Goal: Complete application form

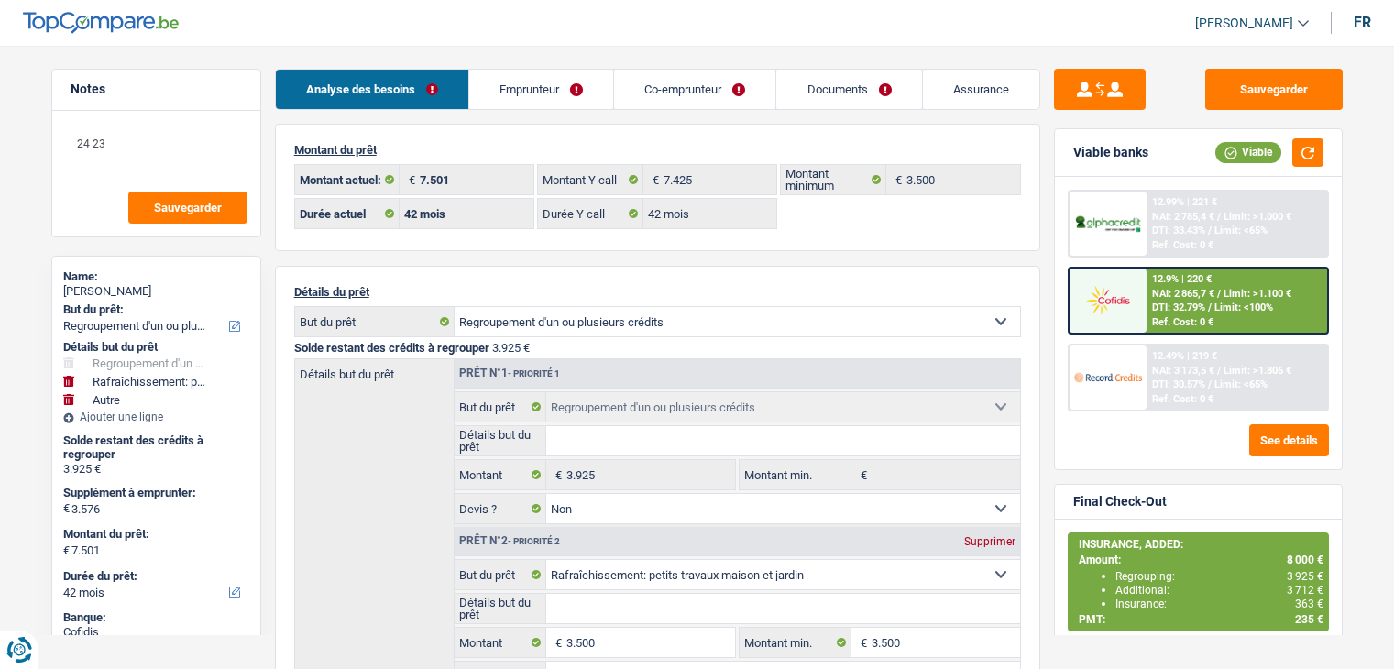
select select "refinancing"
select select "houseOrGarden"
select select "other"
select select "42"
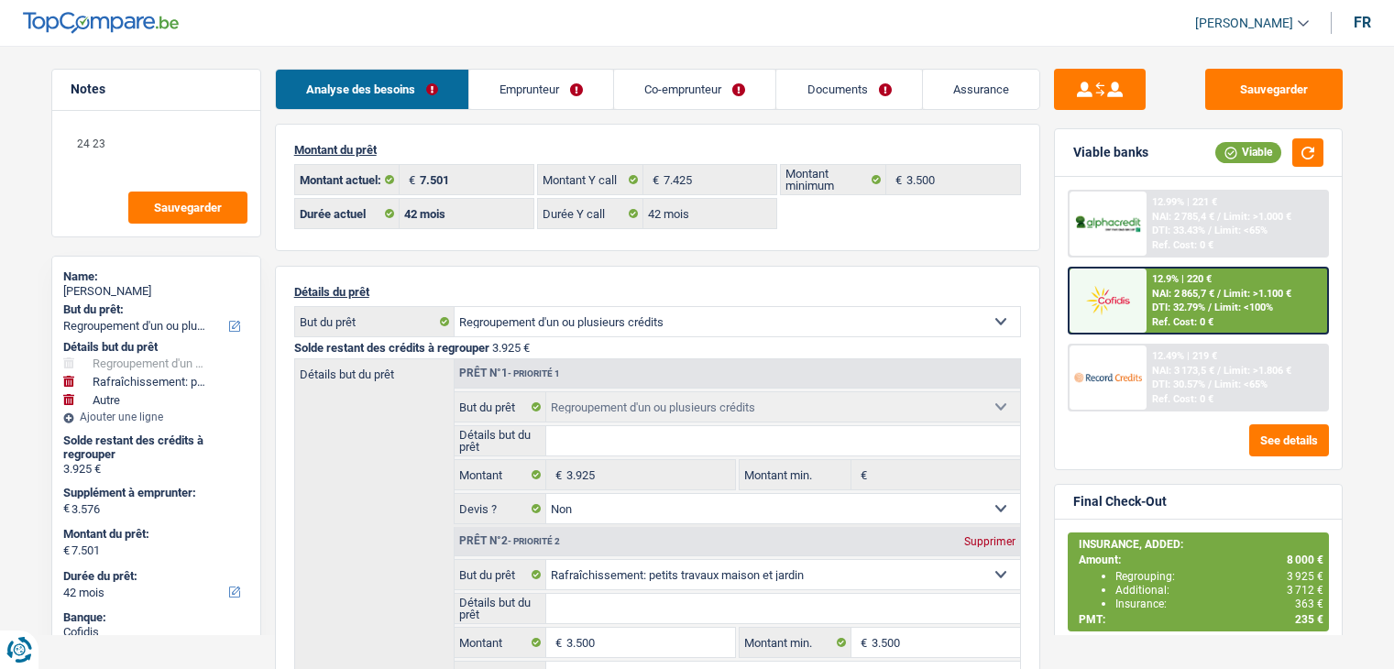
select select "42"
select select "refinancing"
select select "false"
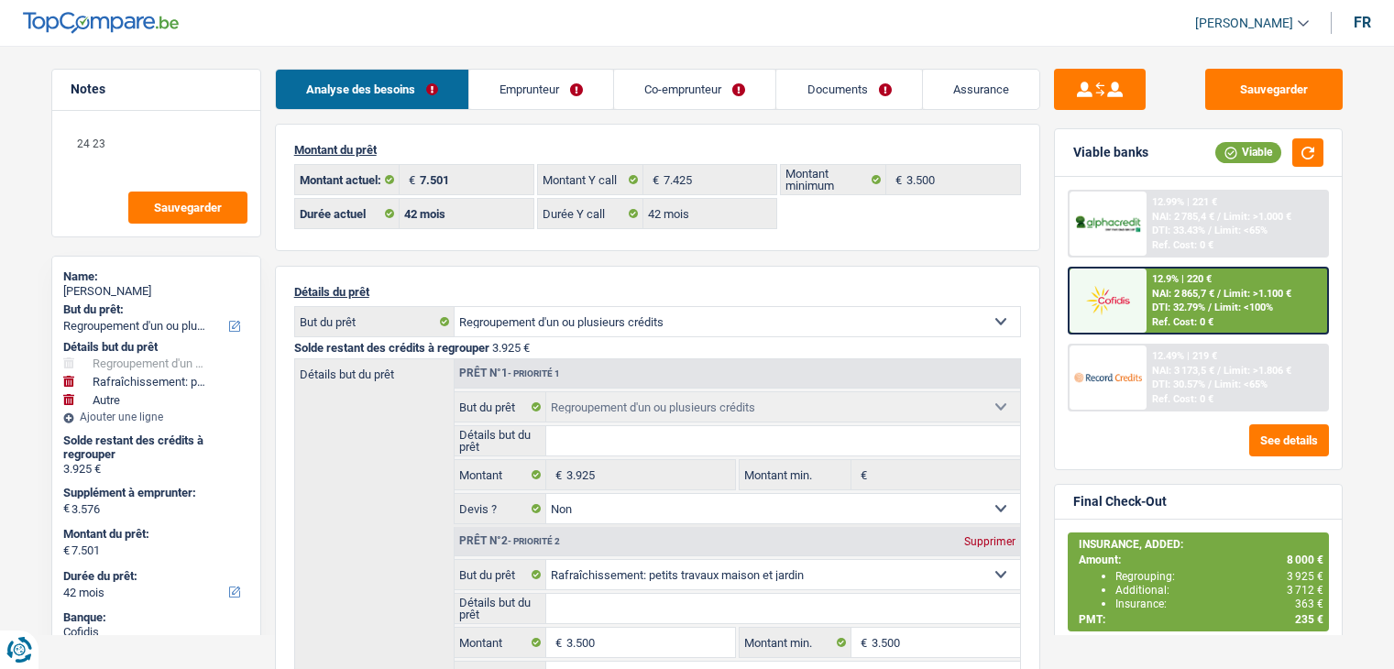
select select "houseOrGarden"
select select "false"
select select "other"
select select "42"
select select "32"
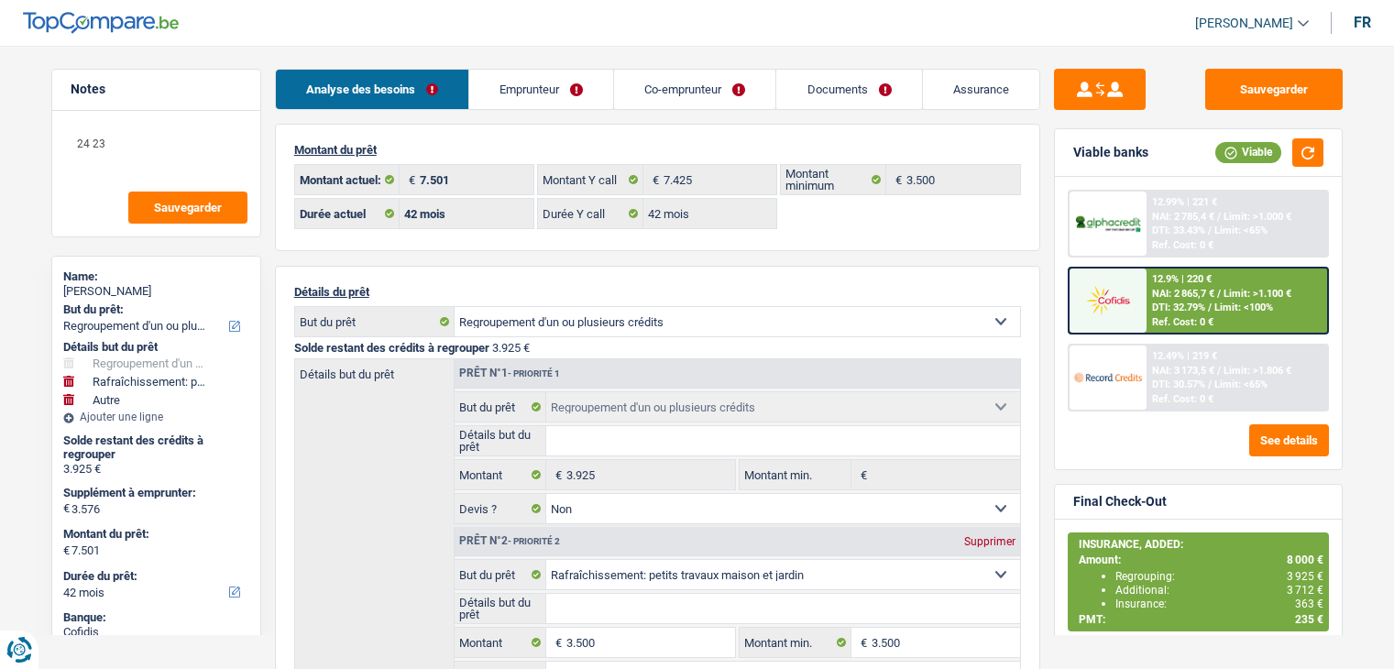
select select "married"
click at [546, 93] on link "Emprunteur" at bounding box center [541, 89] width 144 height 39
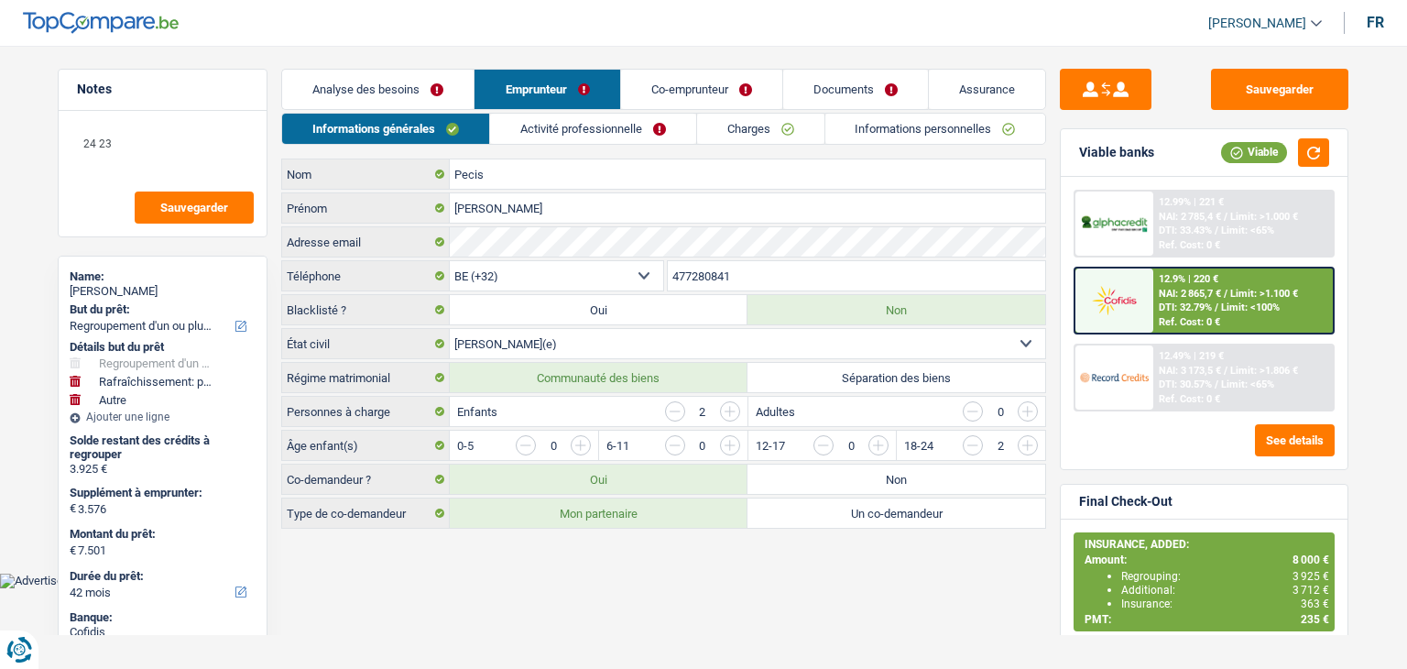
click at [875, 94] on link "Documents" at bounding box center [855, 89] width 145 height 39
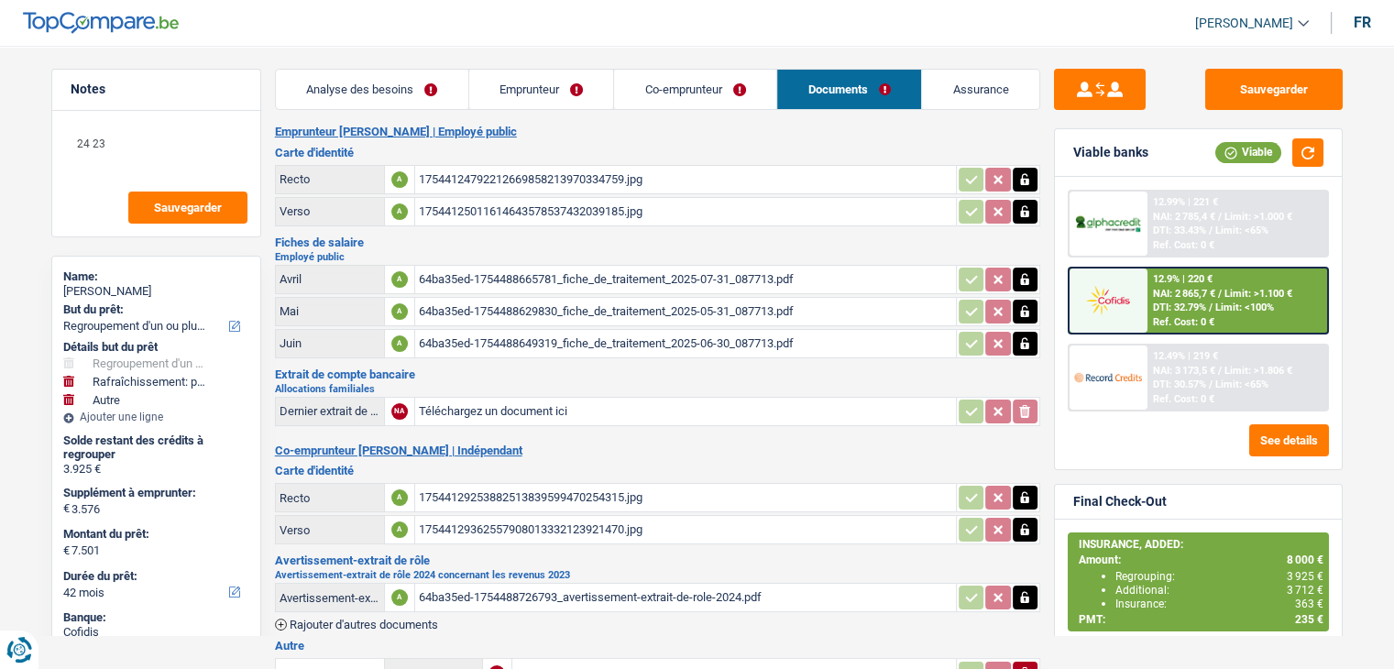
click at [491, 173] on div "17544124792212669858213970334759.jpg" at bounding box center [685, 179] width 533 height 27
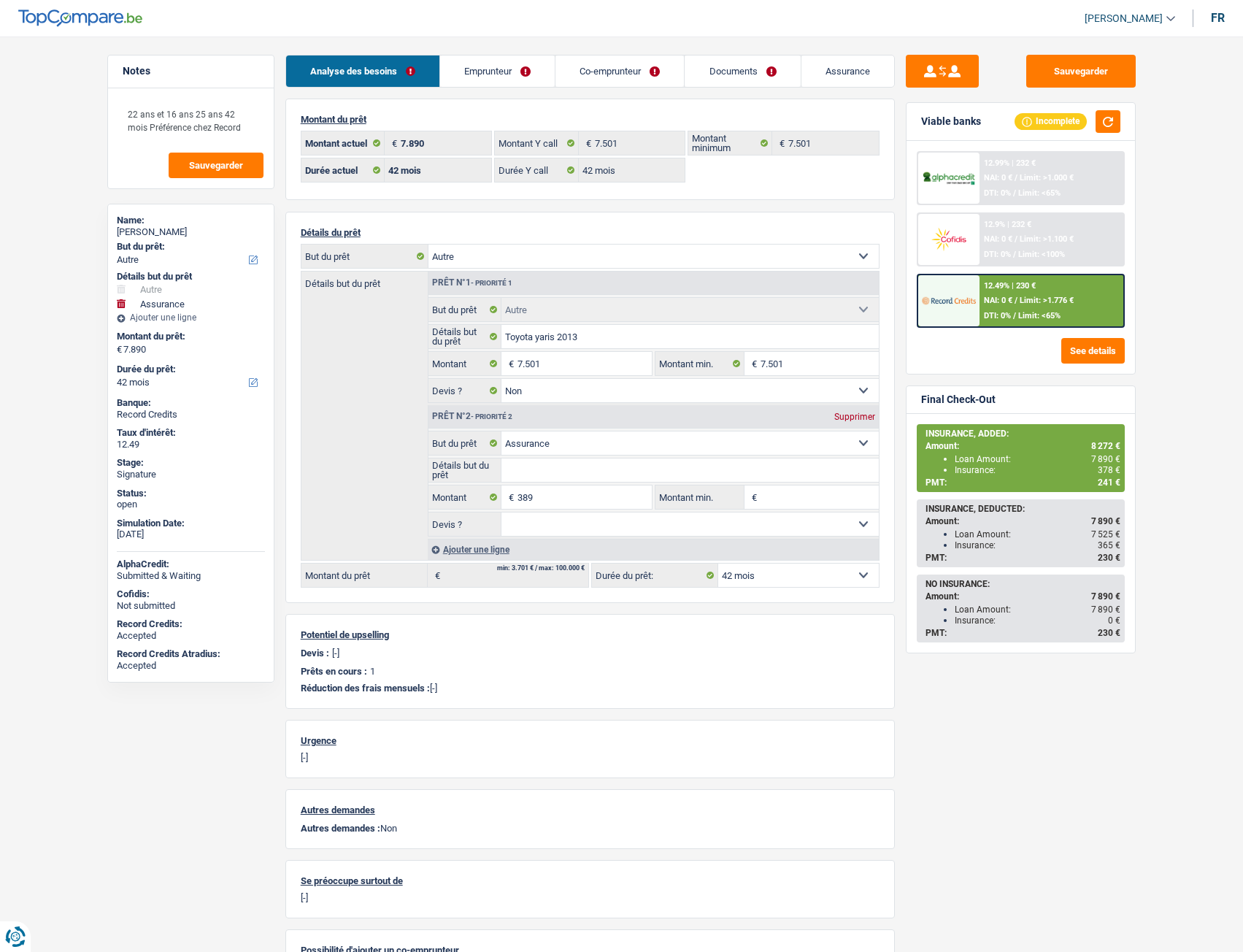
select select "other"
select select "insurance"
select select "42"
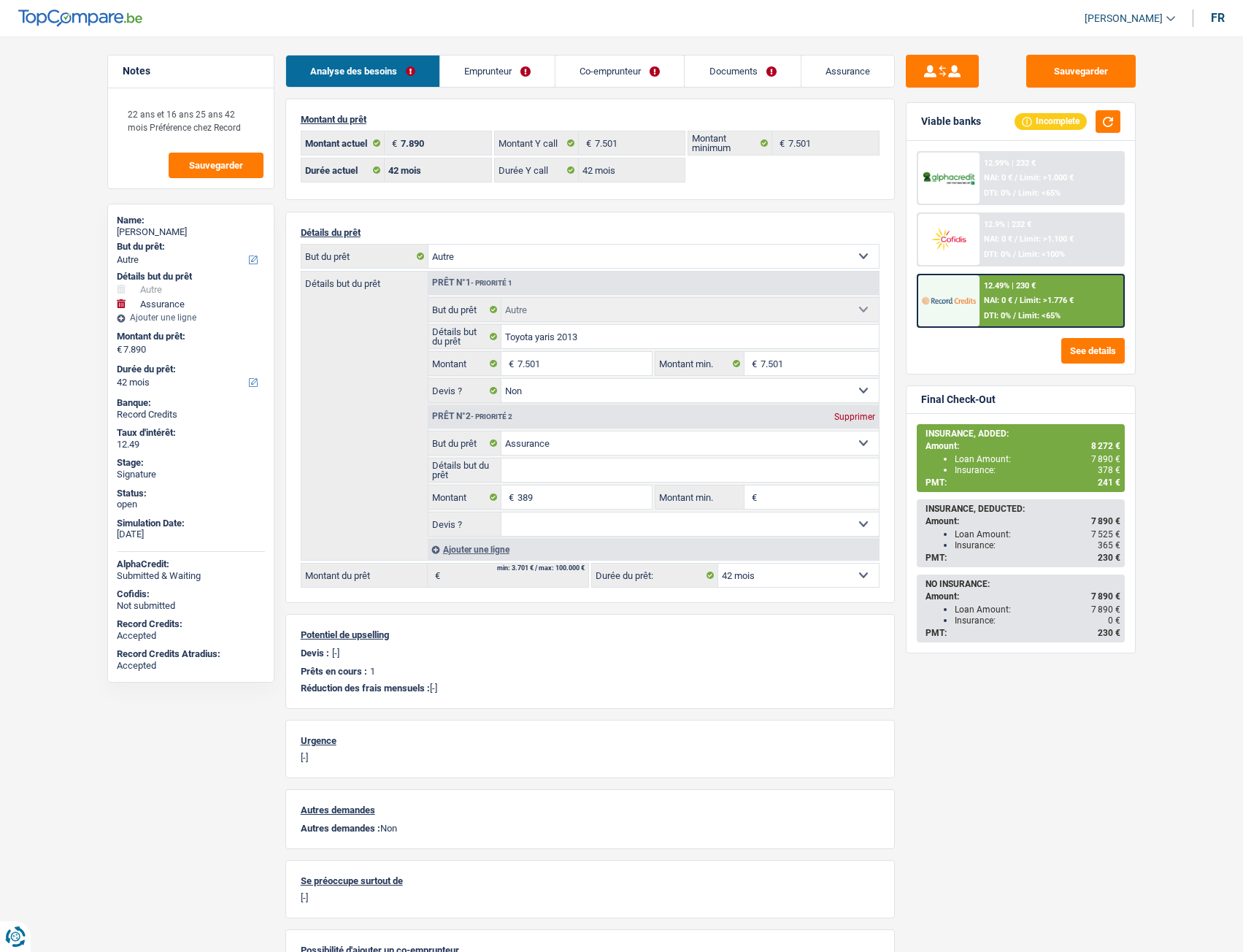
select select "42"
select select "other"
select select "false"
select select "insurance"
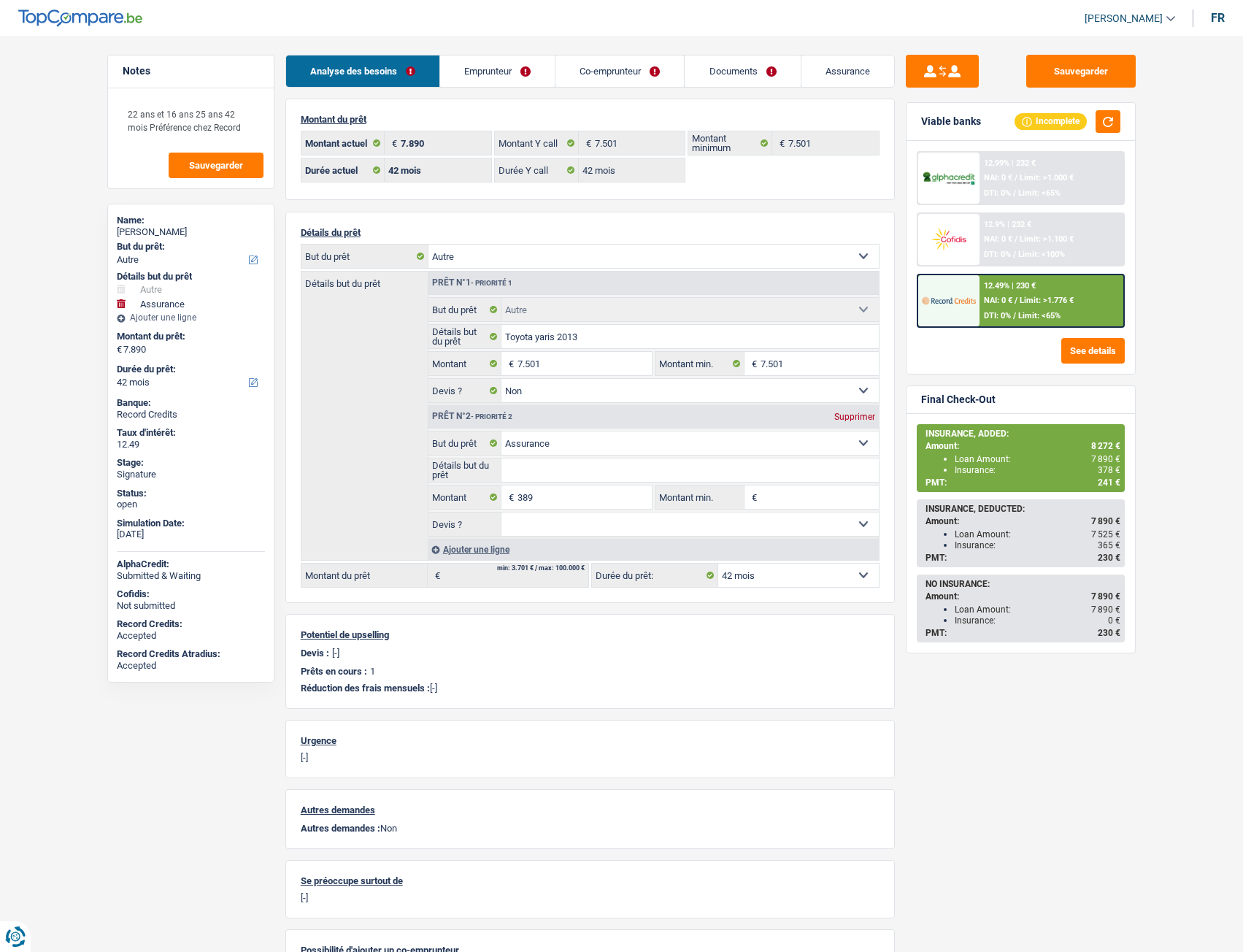
select select "42"
click at [725, 76] on link "Documents" at bounding box center [743, 71] width 116 height 31
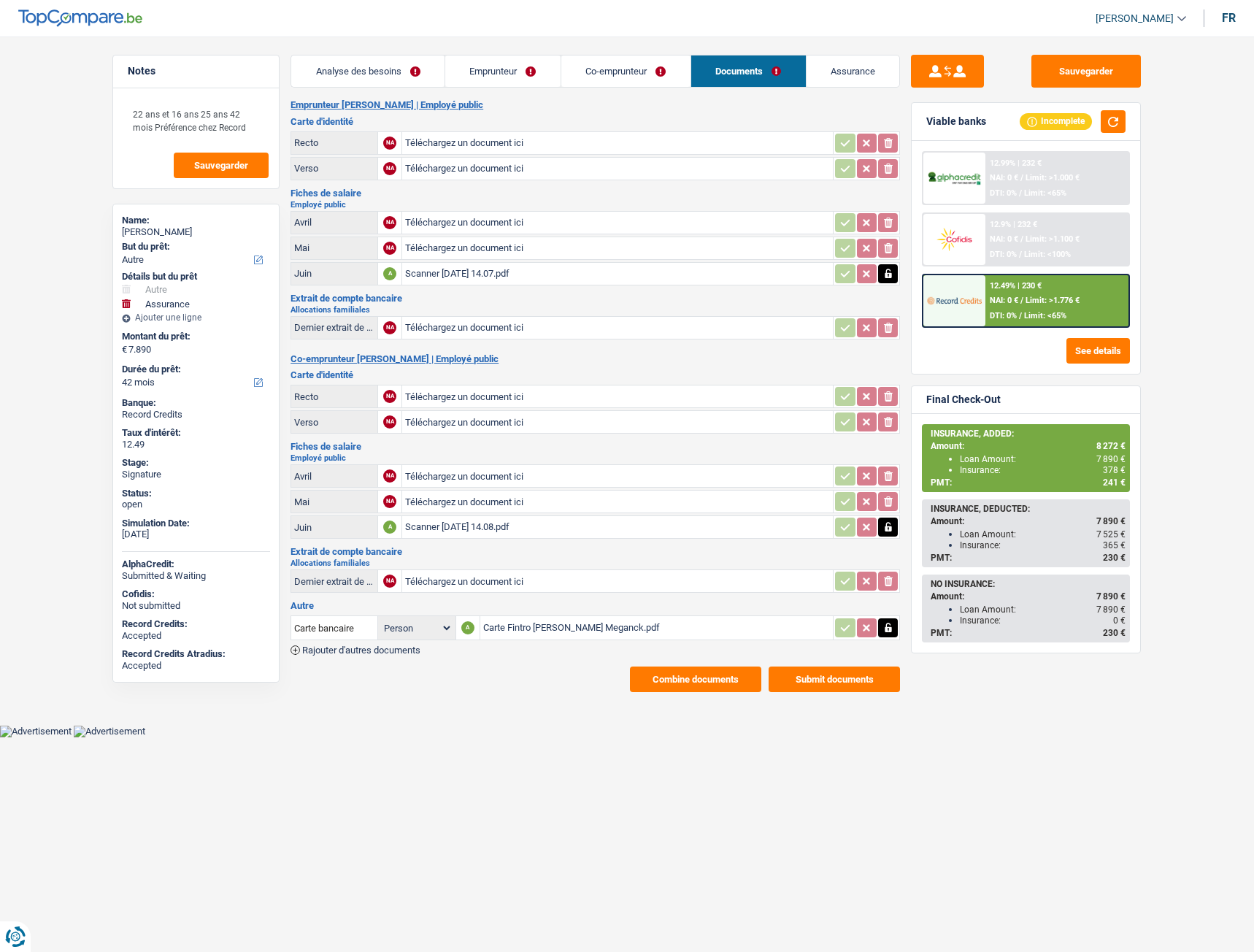
click at [360, 651] on span "Rajouter d'autres documents" at bounding box center [361, 650] width 118 height 10
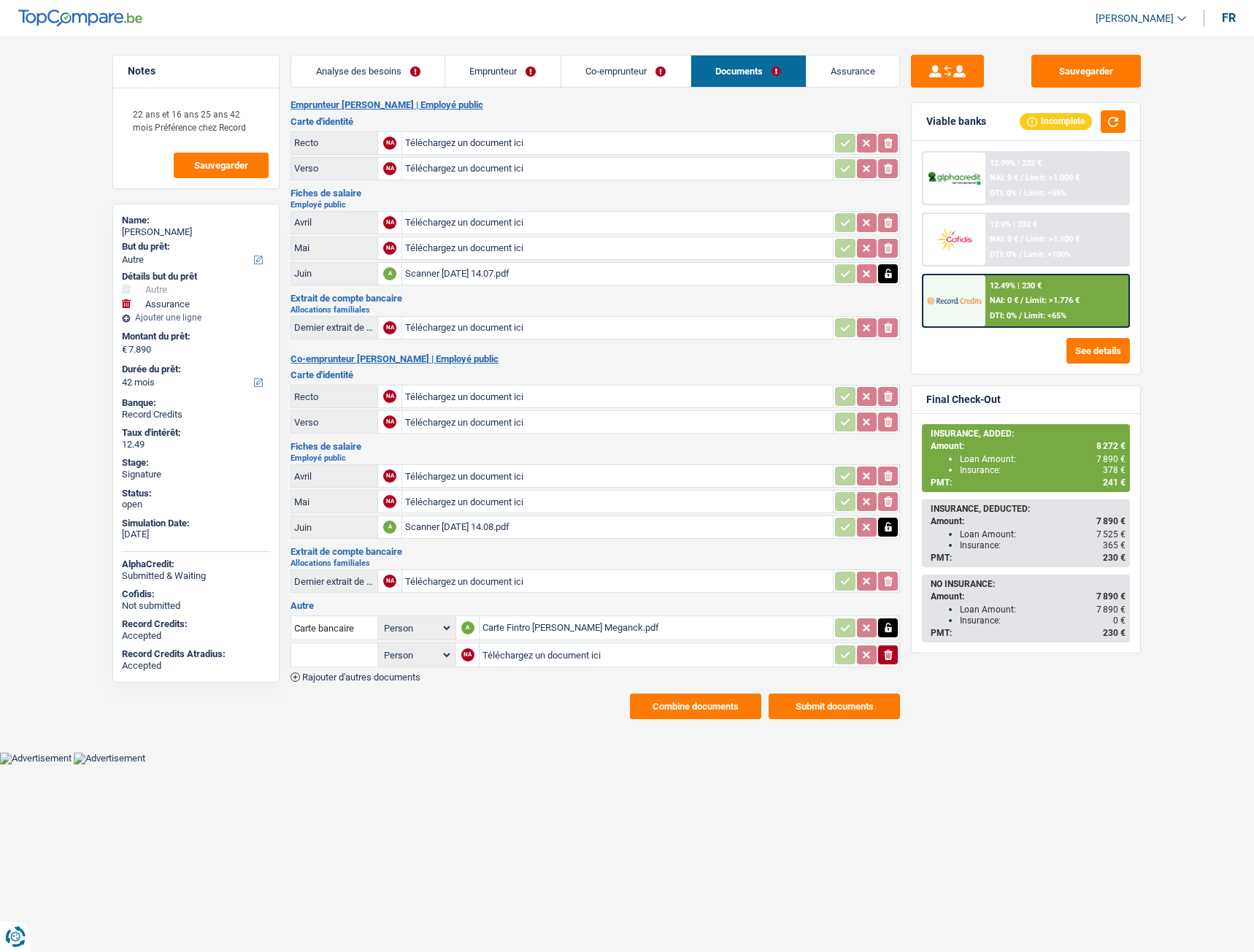
click at [507, 658] on input "Téléchargez un document ici" at bounding box center [656, 654] width 347 height 22
type input "C:\fakepath\Vanloo menage.pdf"
click at [315, 657] on input "text" at bounding box center [334, 654] width 80 height 23
click at [331, 680] on li "Certificat de composition de ménage" at bounding box center [382, 684] width 166 height 18
type input "Certificat de composition de ménage"
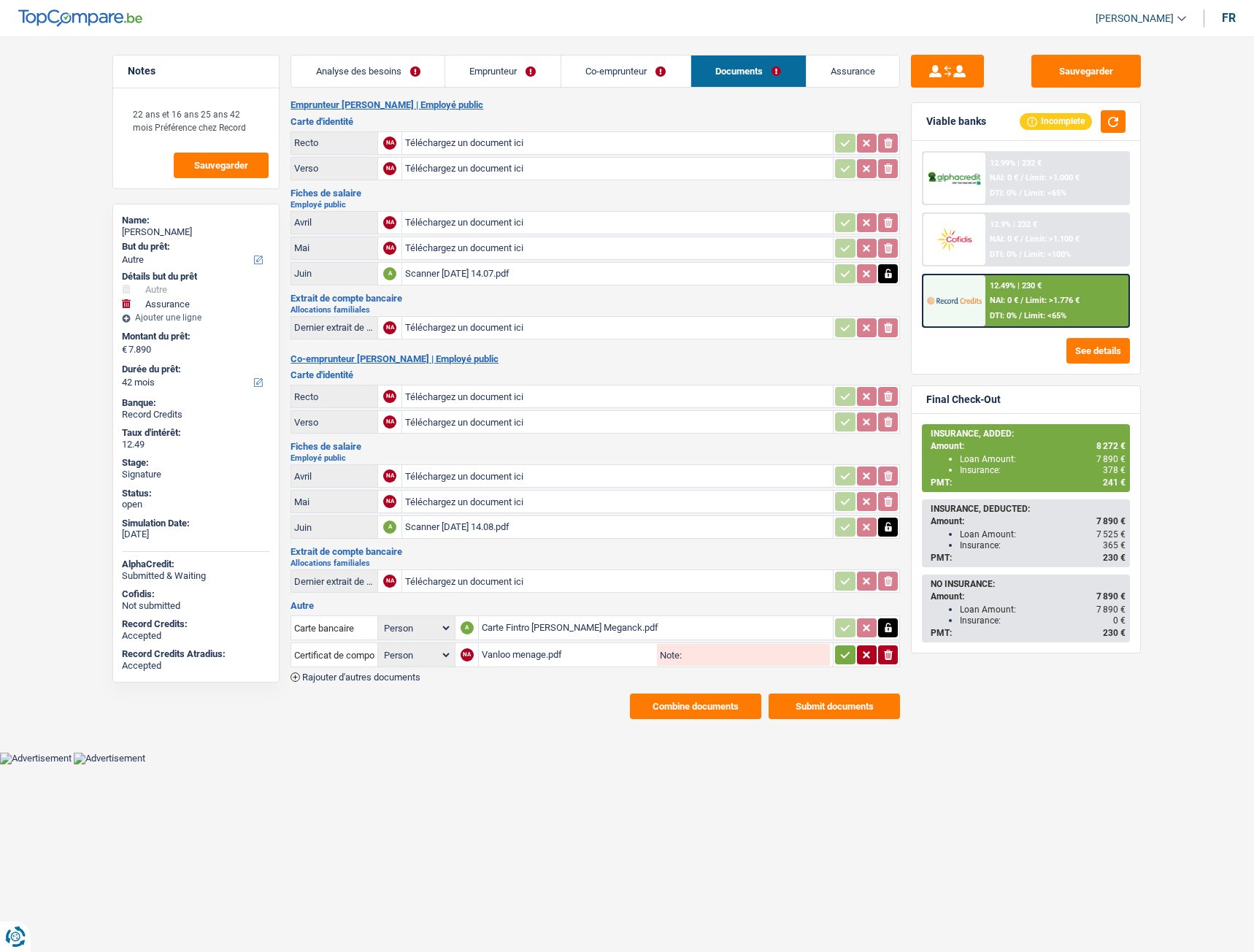
click at [837, 657] on button "button" at bounding box center [844, 655] width 20 height 19
click at [406, 674] on span "Rajouter d'autres documents" at bounding box center [361, 677] width 118 height 10
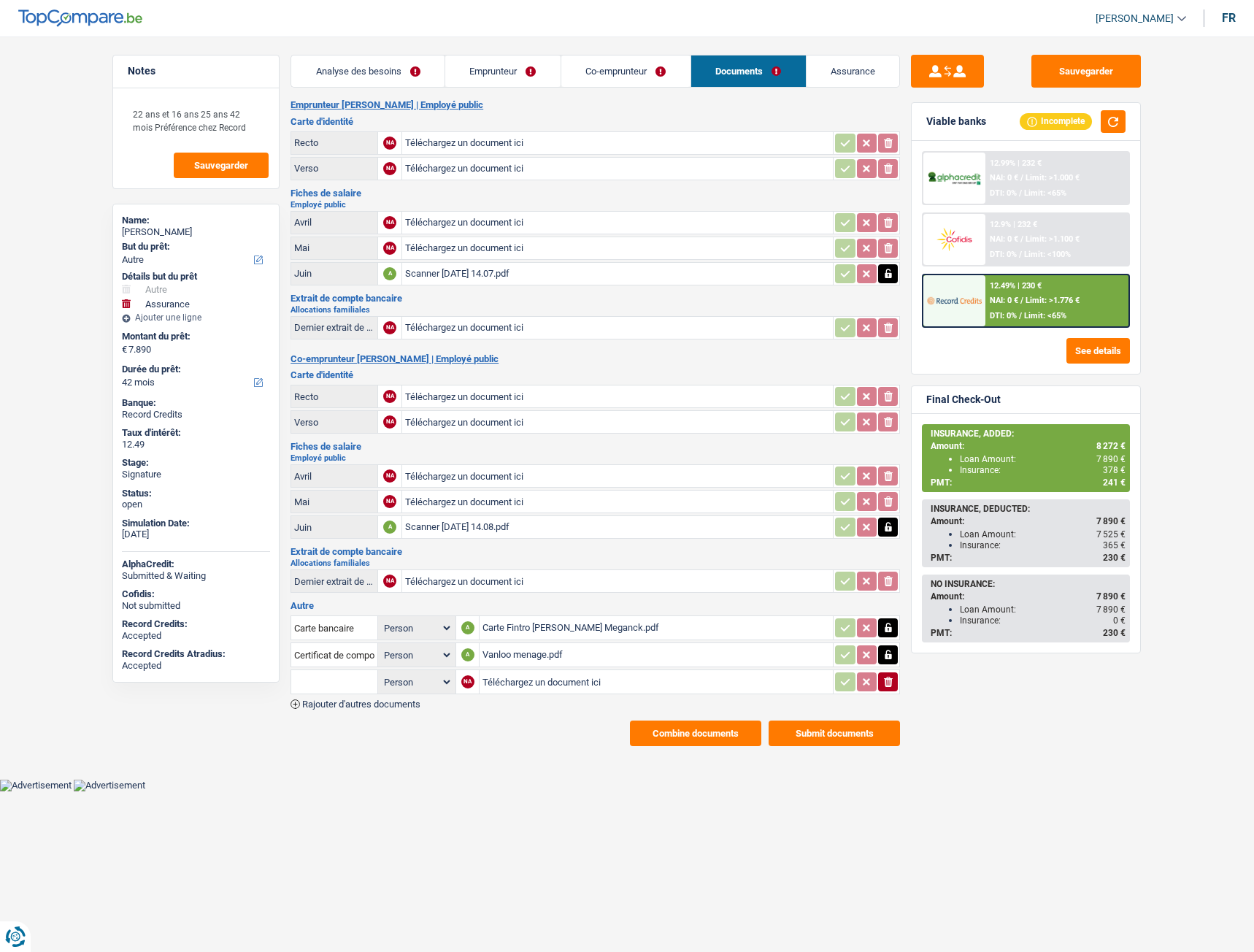
click at [511, 684] on input "Téléchargez un document ici" at bounding box center [656, 681] width 347 height 22
type input "C:\fakepath\Rev Meganck Nathalie.pdf"
click at [327, 684] on input "text" at bounding box center [334, 681] width 80 height 23
click at [337, 708] on li "Extraits de compte de toutes les transactions 3 derniers mois" at bounding box center [432, 711] width 266 height 18
type input "Extraits de compte de toutes les transactions 3 derniers mois"
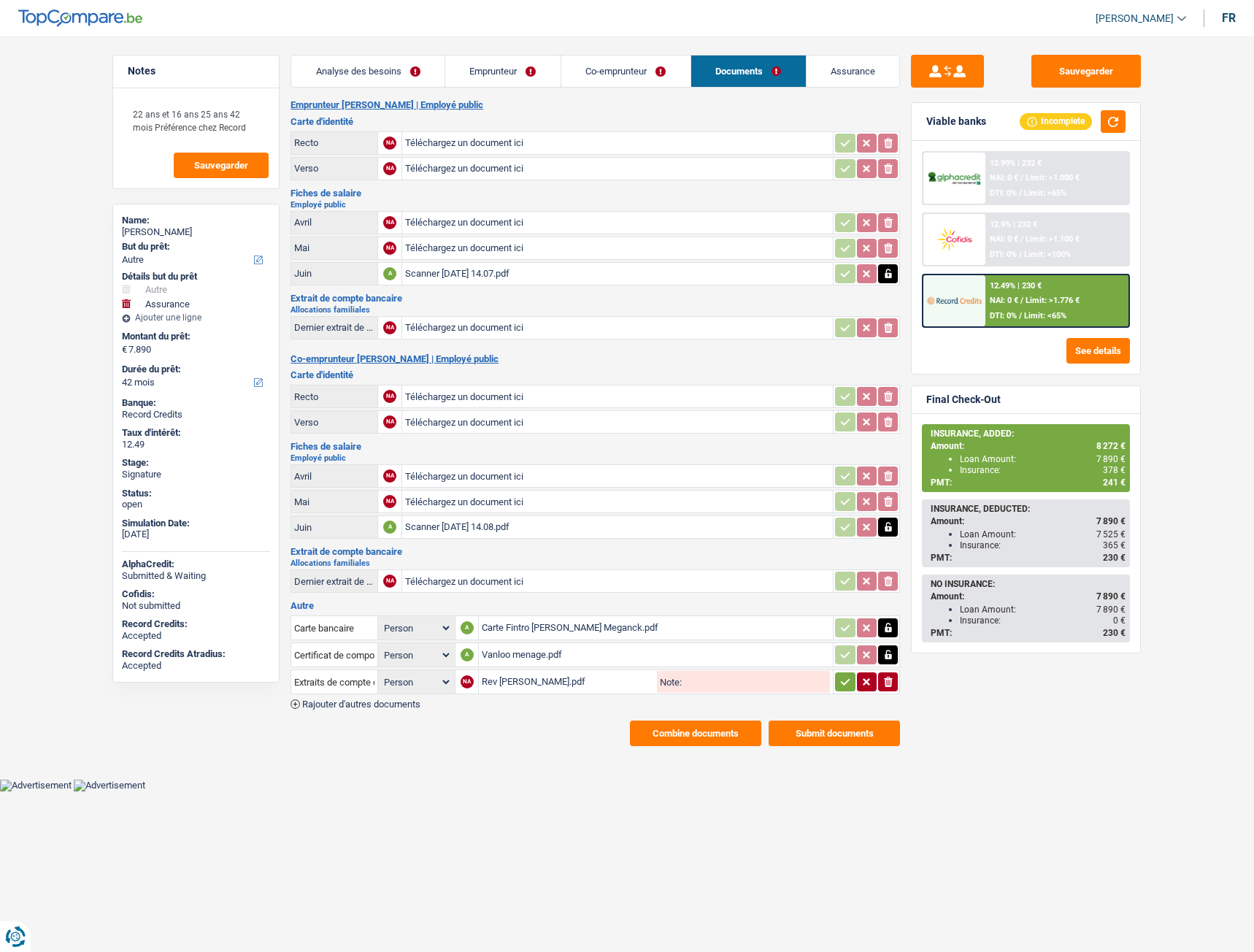
click at [845, 685] on icon "button" at bounding box center [845, 682] width 12 height 14
drag, startPoint x: 1066, startPoint y: 74, endPoint x: 1062, endPoint y: 68, distance: 7.2
click at [1065, 69] on button "Sauvegarder" at bounding box center [1086, 71] width 109 height 33
click at [470, 278] on div "Scanner 5 août 2025 à 14.07.pdf" at bounding box center [617, 273] width 425 height 22
click at [384, 707] on span "Rajouter d'autres documents" at bounding box center [361, 704] width 118 height 10
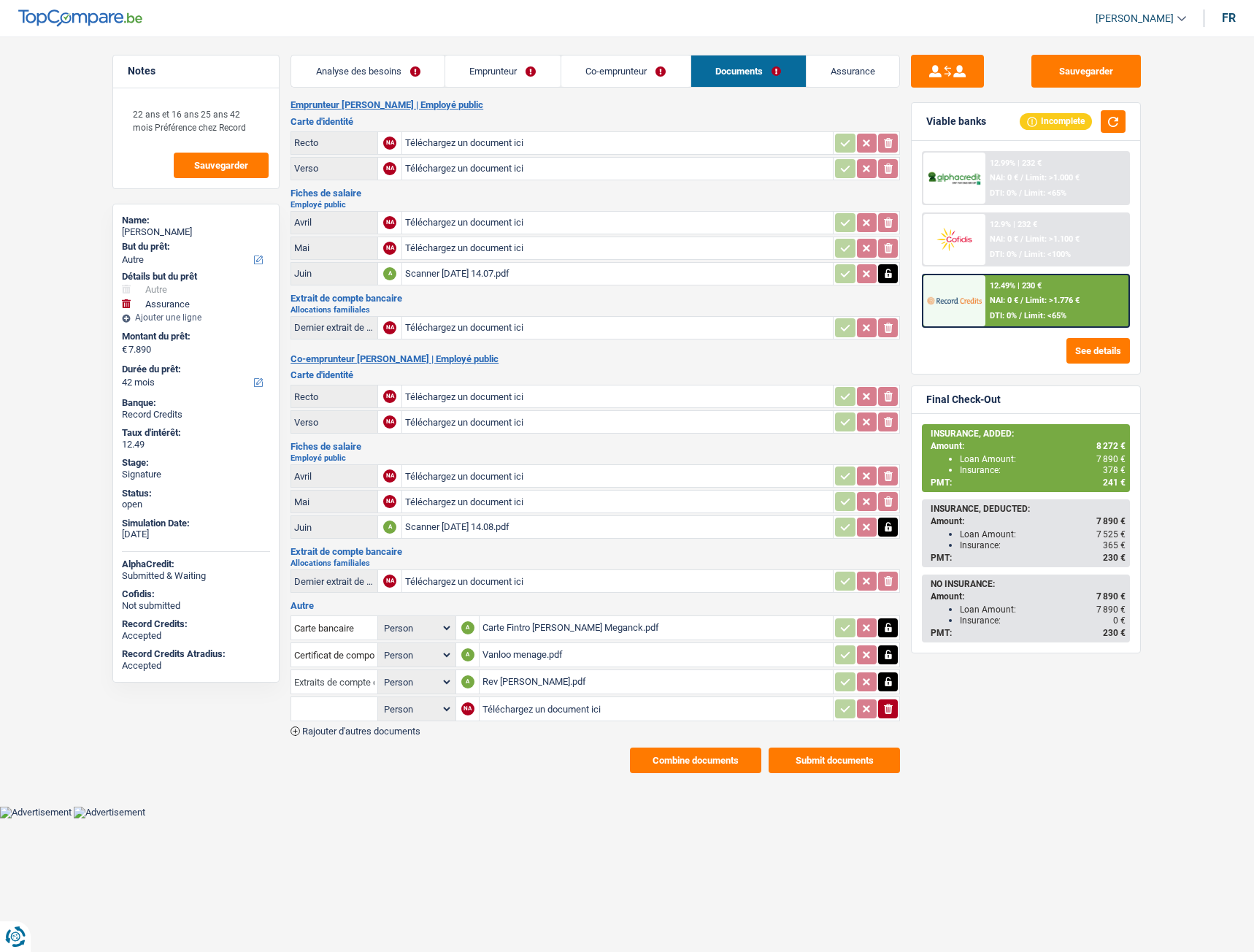
click at [345, 676] on input "Extraits de compte de toutes les transactions 3 derniers mois" at bounding box center [334, 681] width 80 height 23
click at [344, 680] on input "Extraits de compte de toutes les transactions 3 derniers mois" at bounding box center [334, 681] width 80 height 23
click at [703, 676] on div "Rev Meganck Nathalie.pdf" at bounding box center [656, 681] width 347 height 22
click at [892, 684] on icon "button" at bounding box center [888, 682] width 6 height 10
click at [349, 687] on input "Extraits de compte de toutes les transactions 3 derniers mois" at bounding box center [334, 681] width 80 height 23
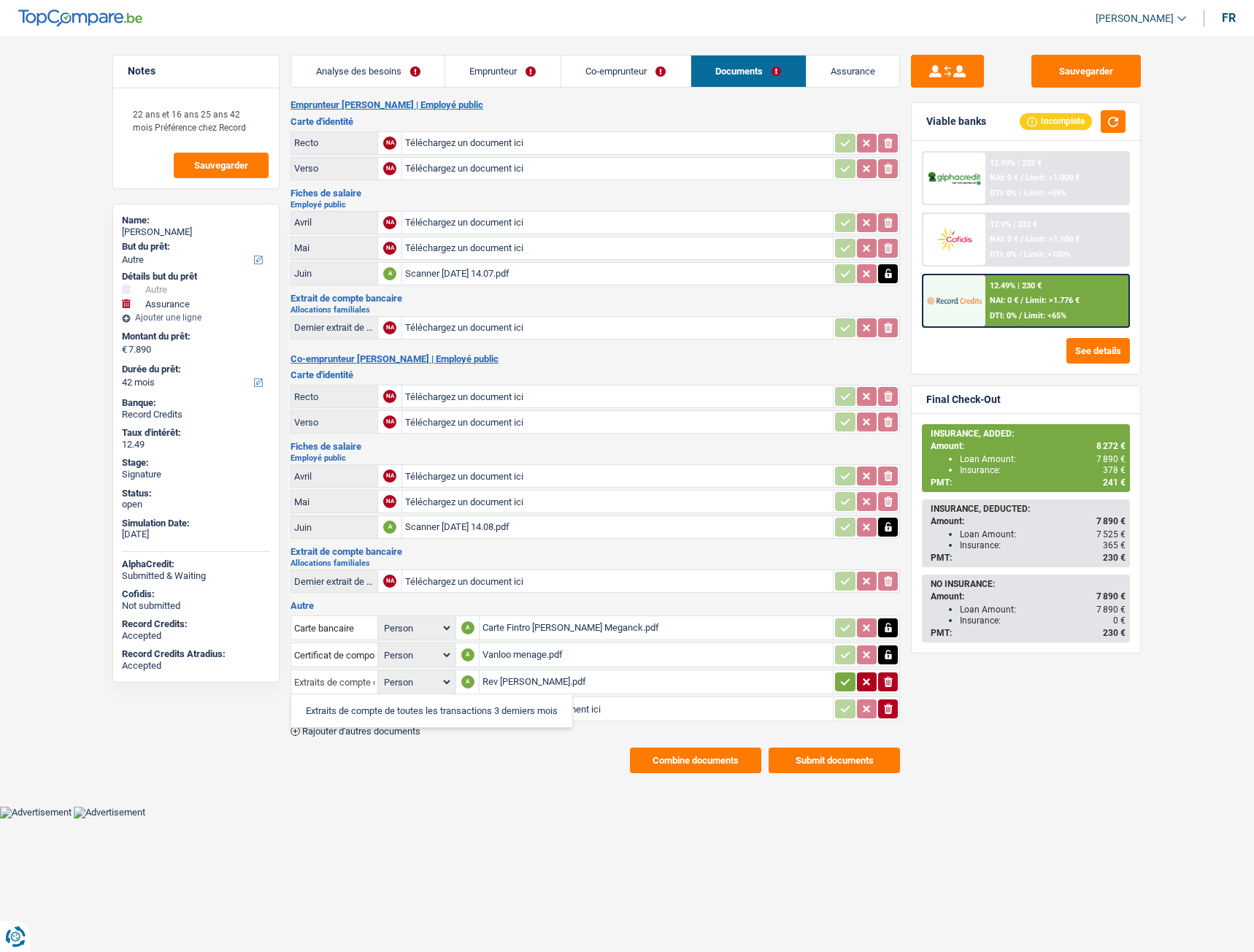
click at [346, 683] on input "Extraits de compte de toutes les transactions 3 derniers mois" at bounding box center [334, 681] width 80 height 23
click at [462, 808] on body "Vous avez le contrôle de vos données Nous utilisons des cookies, tout comme nos…" at bounding box center [627, 420] width 1254 height 797
click at [892, 684] on icon "ionicons-v5-e" at bounding box center [888, 682] width 12 height 14
click at [472, 272] on div "Scanner 5 août 2025 à 14.07.pdf" at bounding box center [617, 273] width 425 height 22
click at [496, 503] on input "Téléchargez un document ici" at bounding box center [617, 501] width 425 height 22
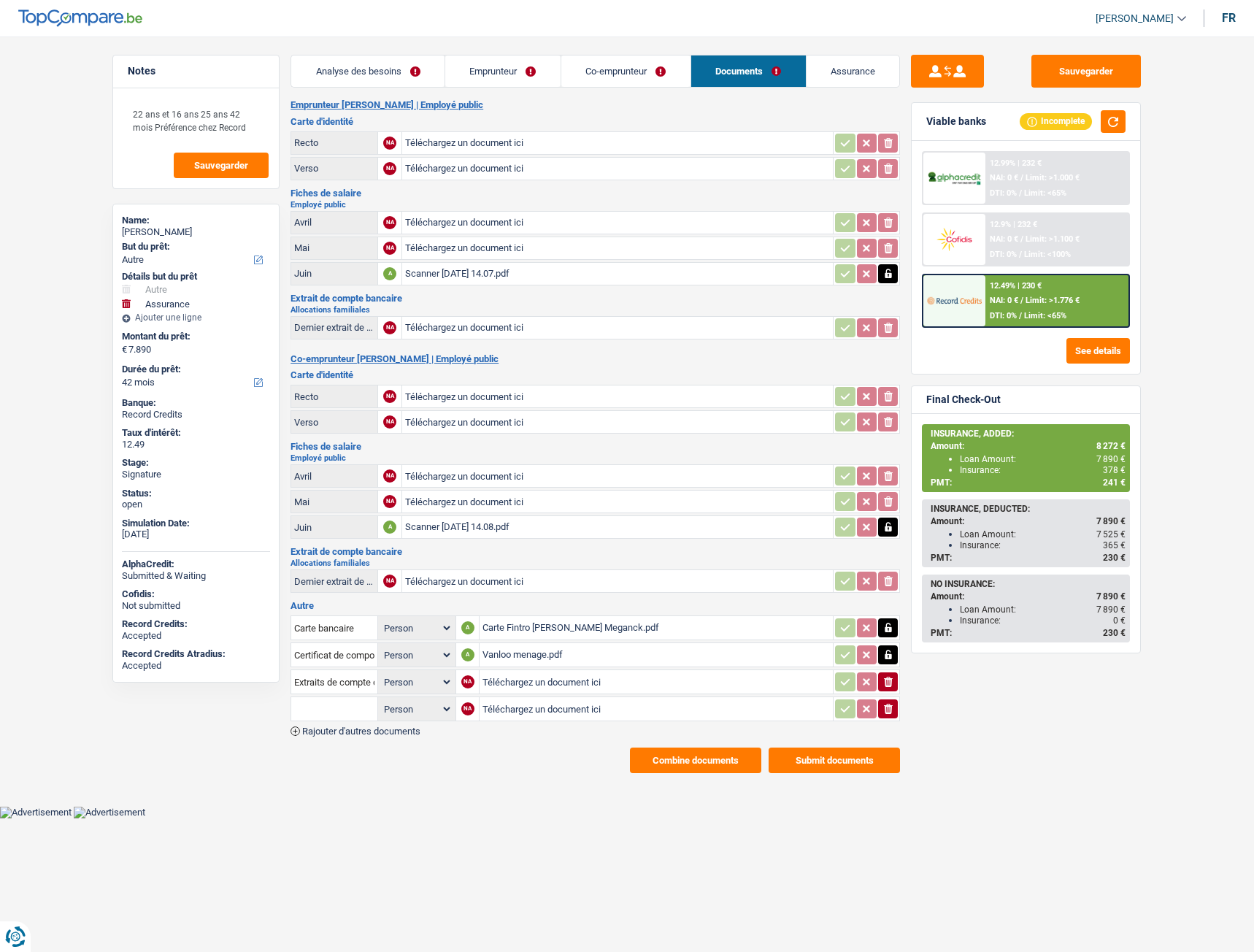
type input "C:\fakepath\Rev Meganck Nathalie.pdf"
click at [499, 550] on h3 "Extrait de compte bancaire" at bounding box center [595, 551] width 609 height 10
click at [524, 683] on input "Téléchargez un document ici" at bounding box center [656, 681] width 347 height 22
type input "C:\fakepath\politie.pdf"
click at [522, 711] on input "Téléchargez un document ici" at bounding box center [656, 708] width 348 height 22
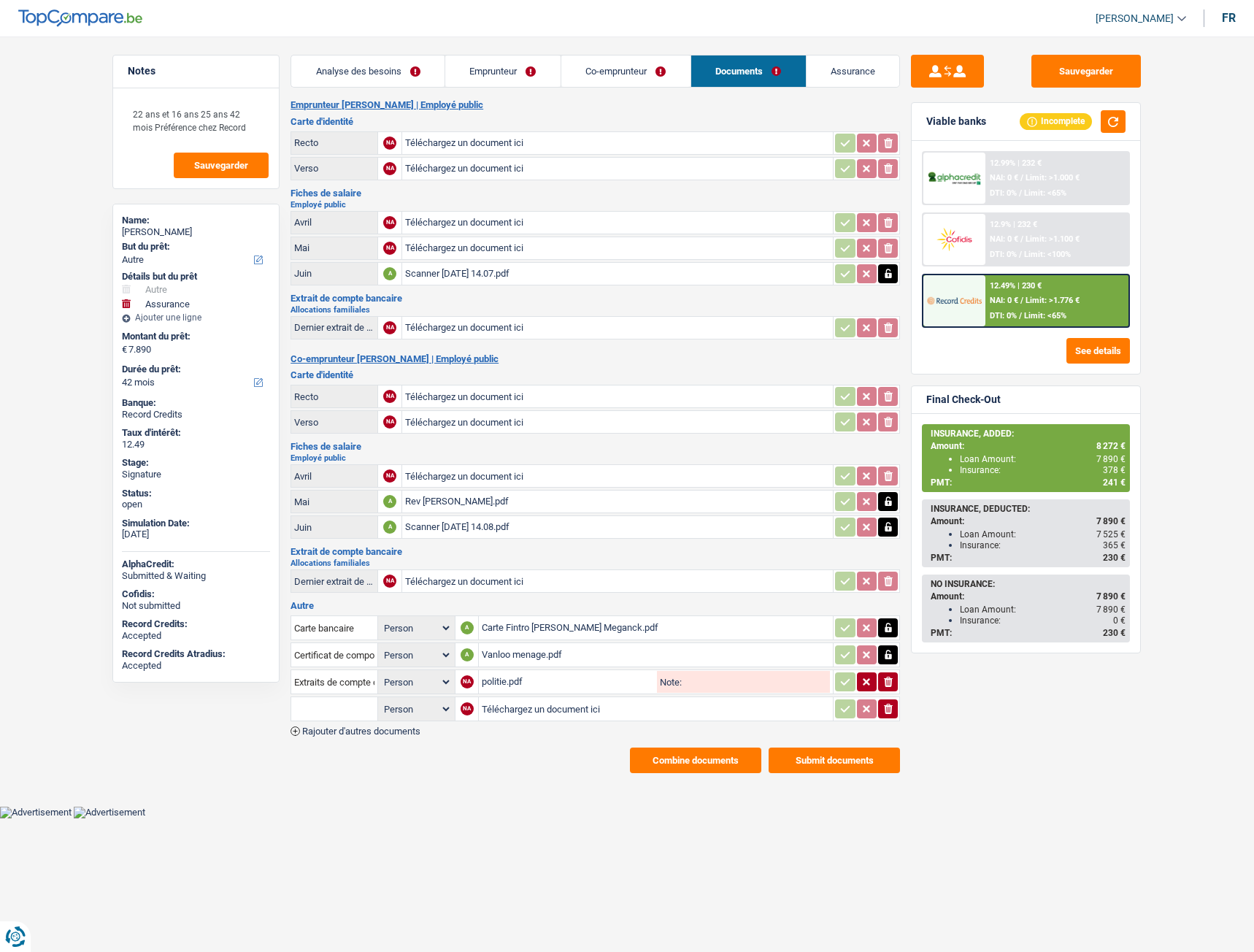
type input "C:\fakepath\combinepdf.pdf"
click at [332, 702] on input "text" at bounding box center [334, 708] width 80 height 23
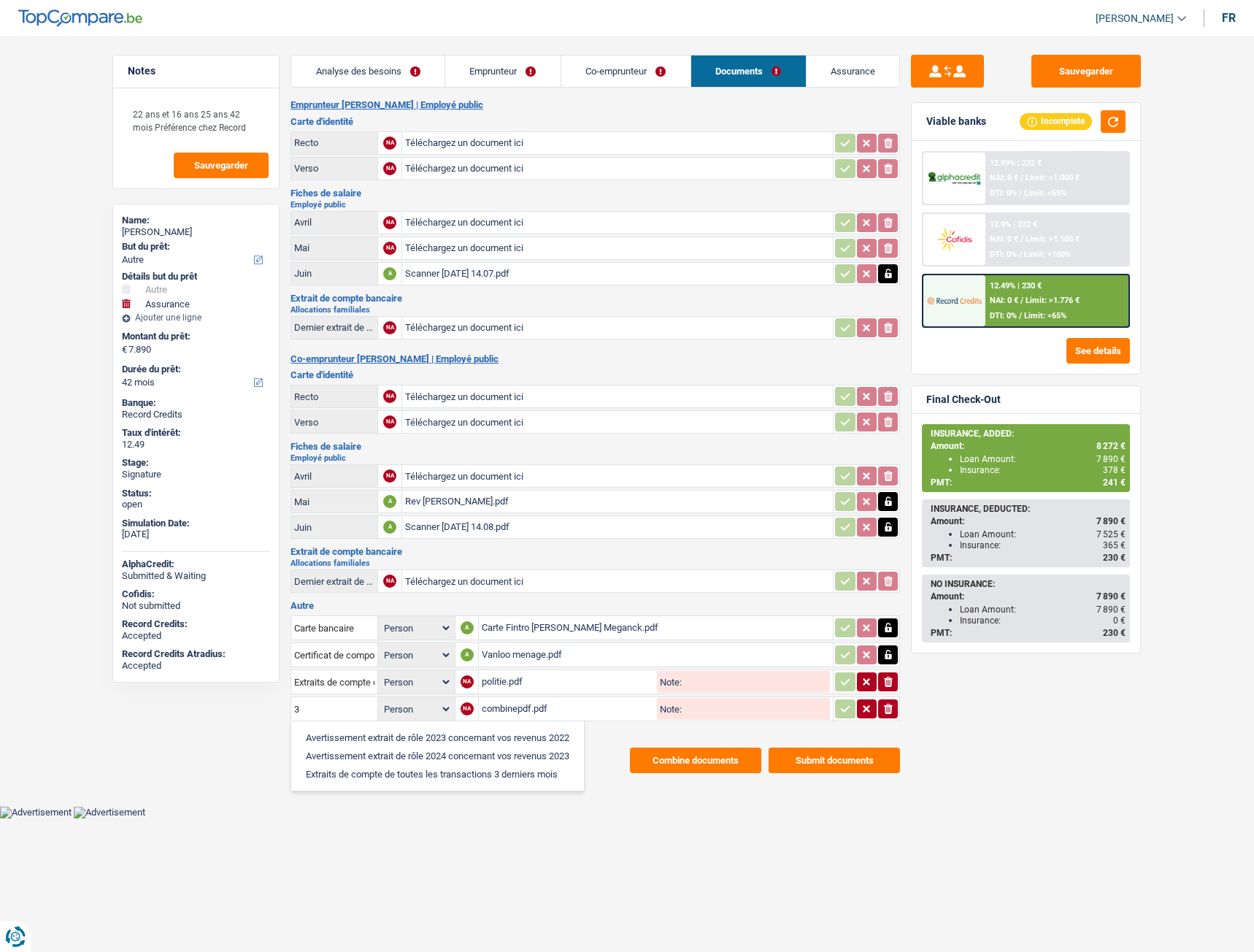
click at [390, 775] on li "Extraits de compte de toutes les transactions 3 derniers mois" at bounding box center [437, 774] width 278 height 18
type input "Extraits de compte de toutes les transactions 3 derniers mois"
click at [841, 713] on icon "button" at bounding box center [845, 709] width 12 height 14
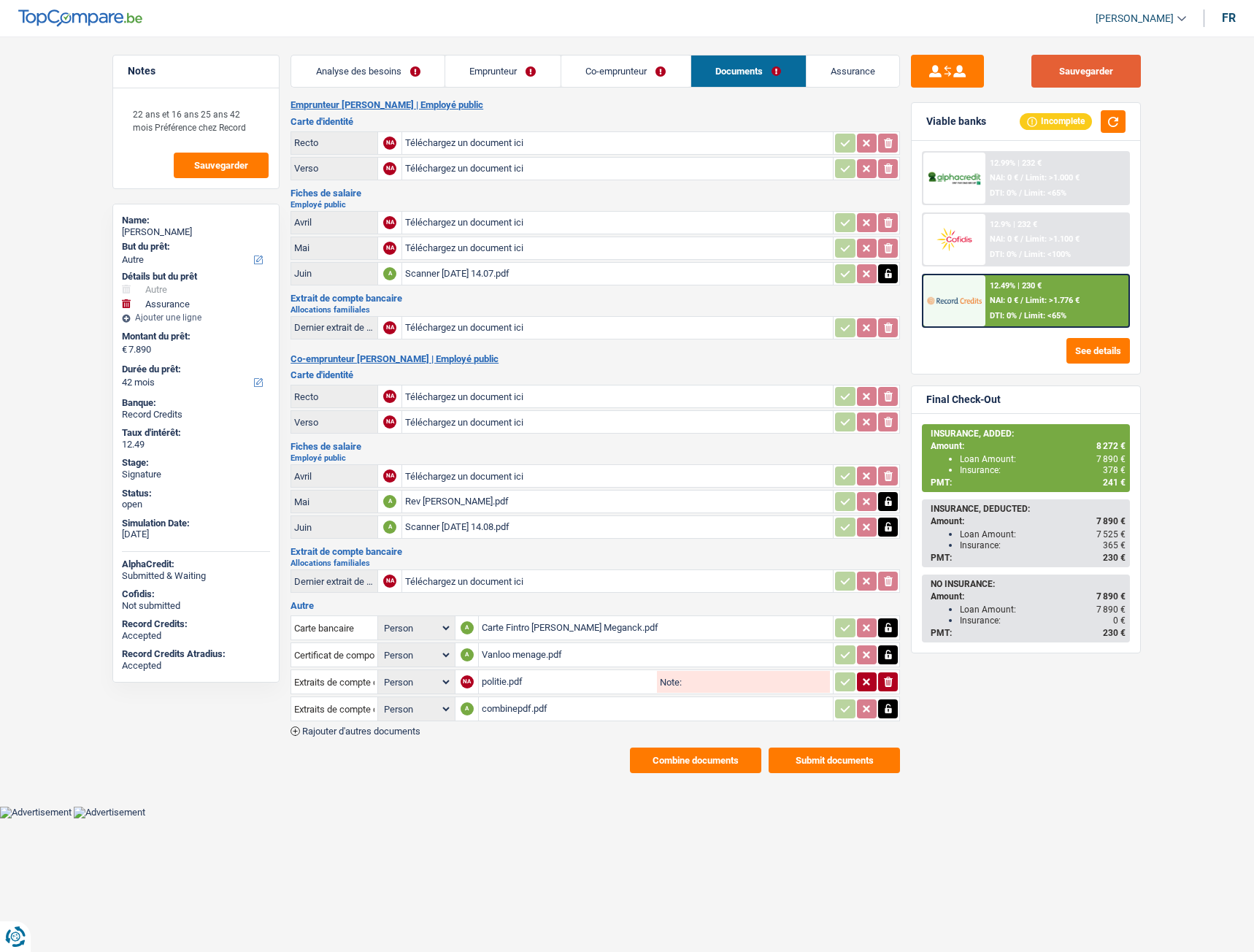
click at [1064, 63] on button "Sauvegarder" at bounding box center [1086, 71] width 109 height 33
click at [758, 684] on input "Note:" at bounding box center [756, 681] width 149 height 22
click at [711, 764] on button "Combine documents" at bounding box center [696, 760] width 131 height 25
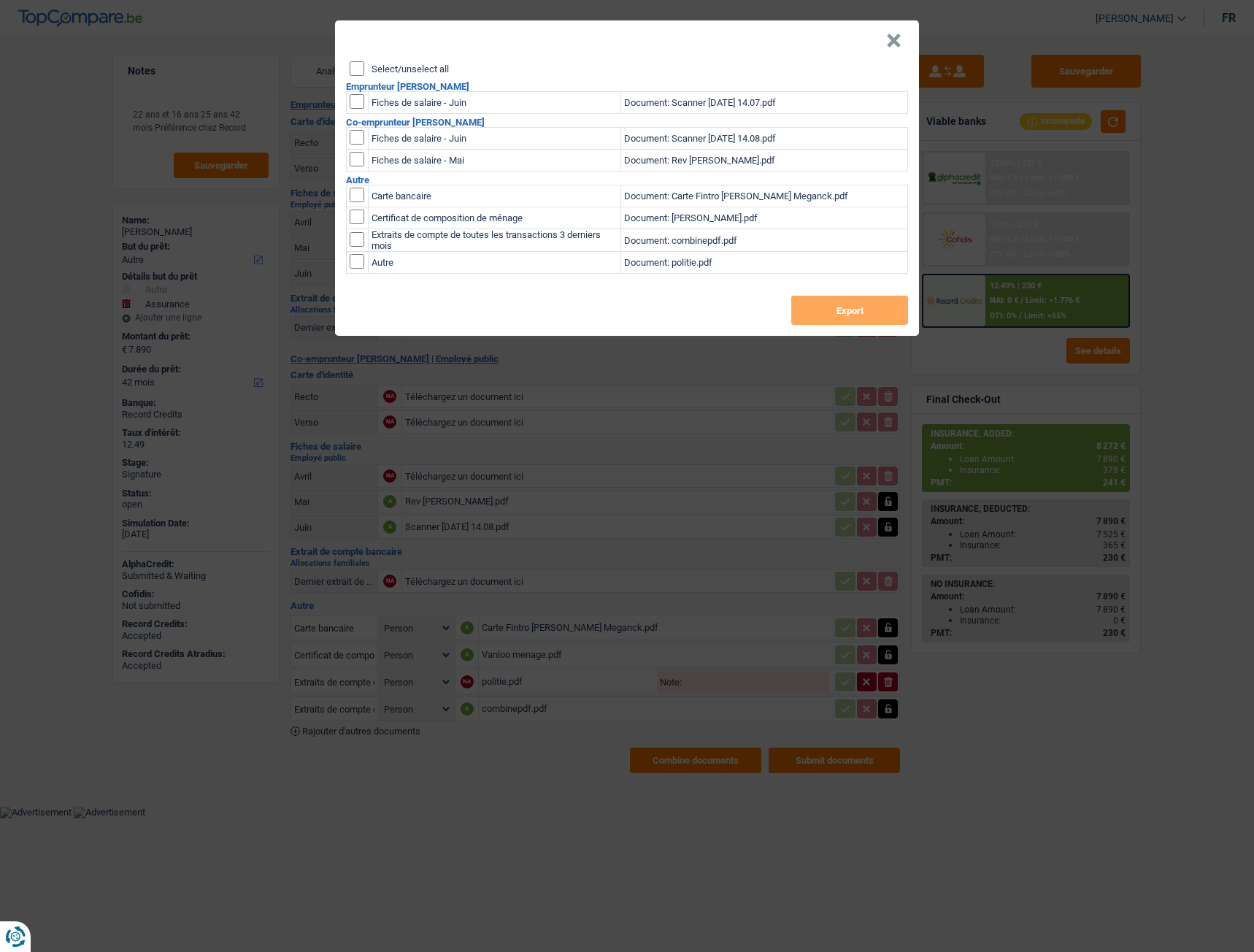
click at [353, 74] on input "Select/unselect all" at bounding box center [357, 69] width 14 height 14
checkbox input "true"
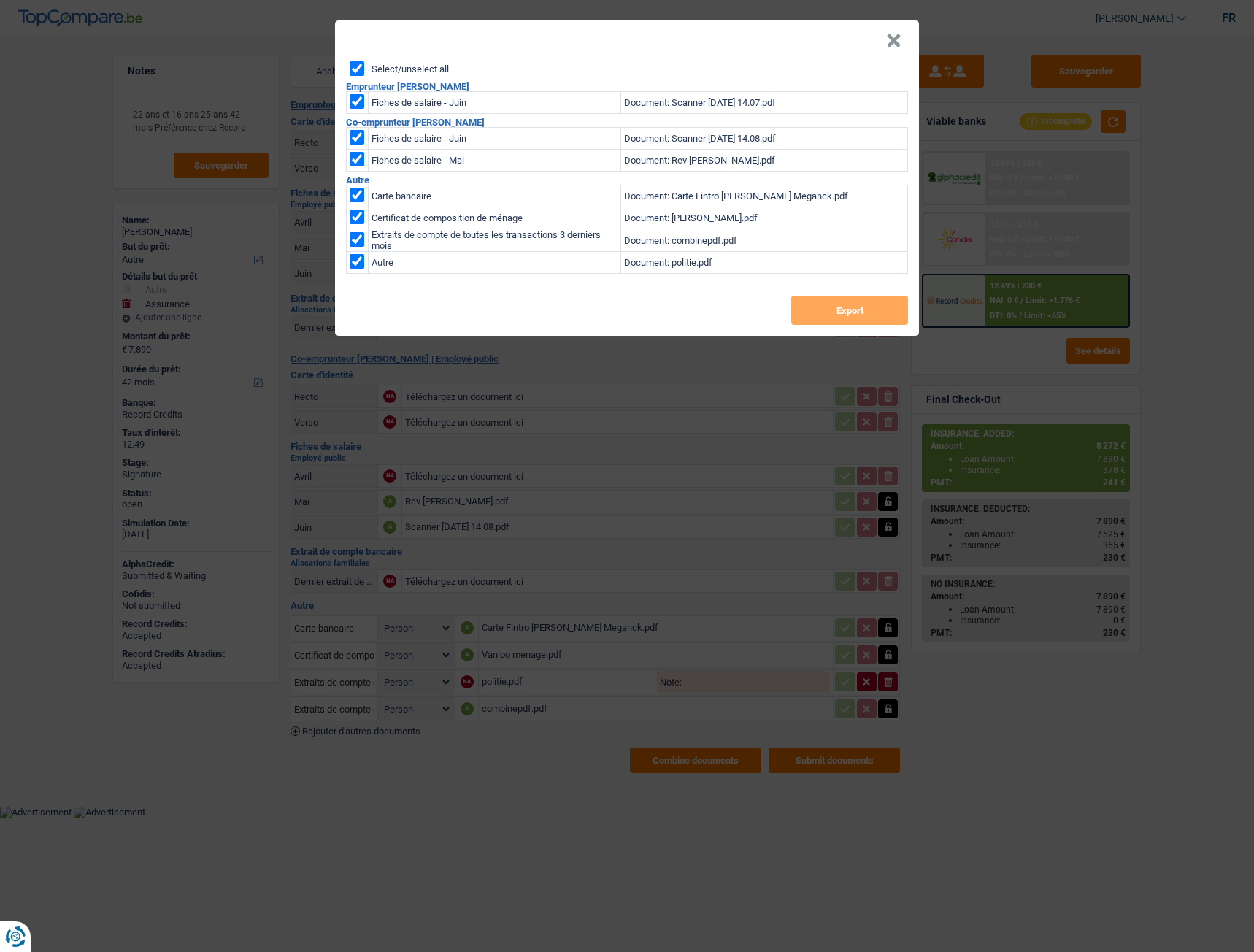
checkbox input "true"
click at [797, 310] on button "Export" at bounding box center [849, 310] width 117 height 29
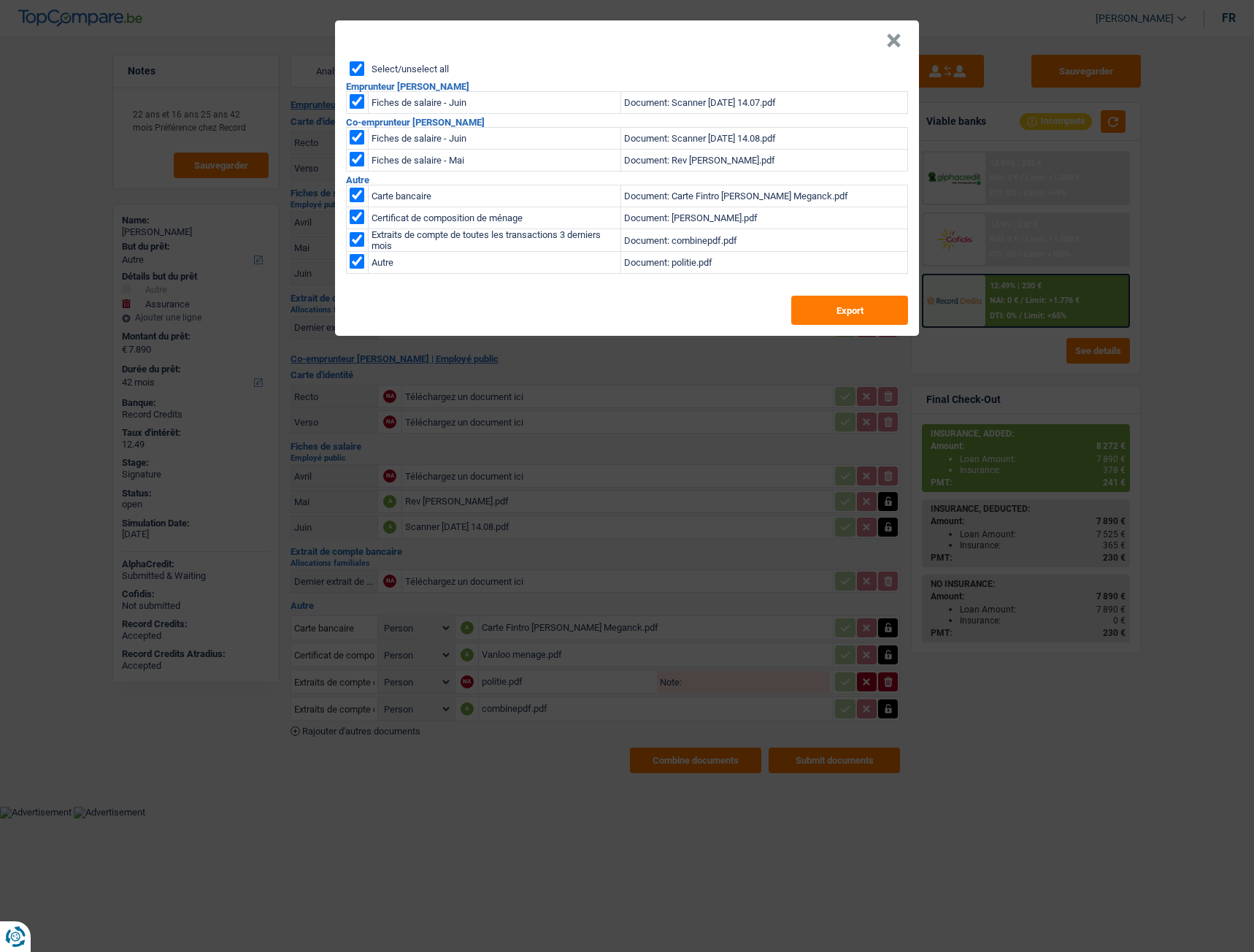
click at [894, 38] on button "×" at bounding box center [893, 41] width 15 height 14
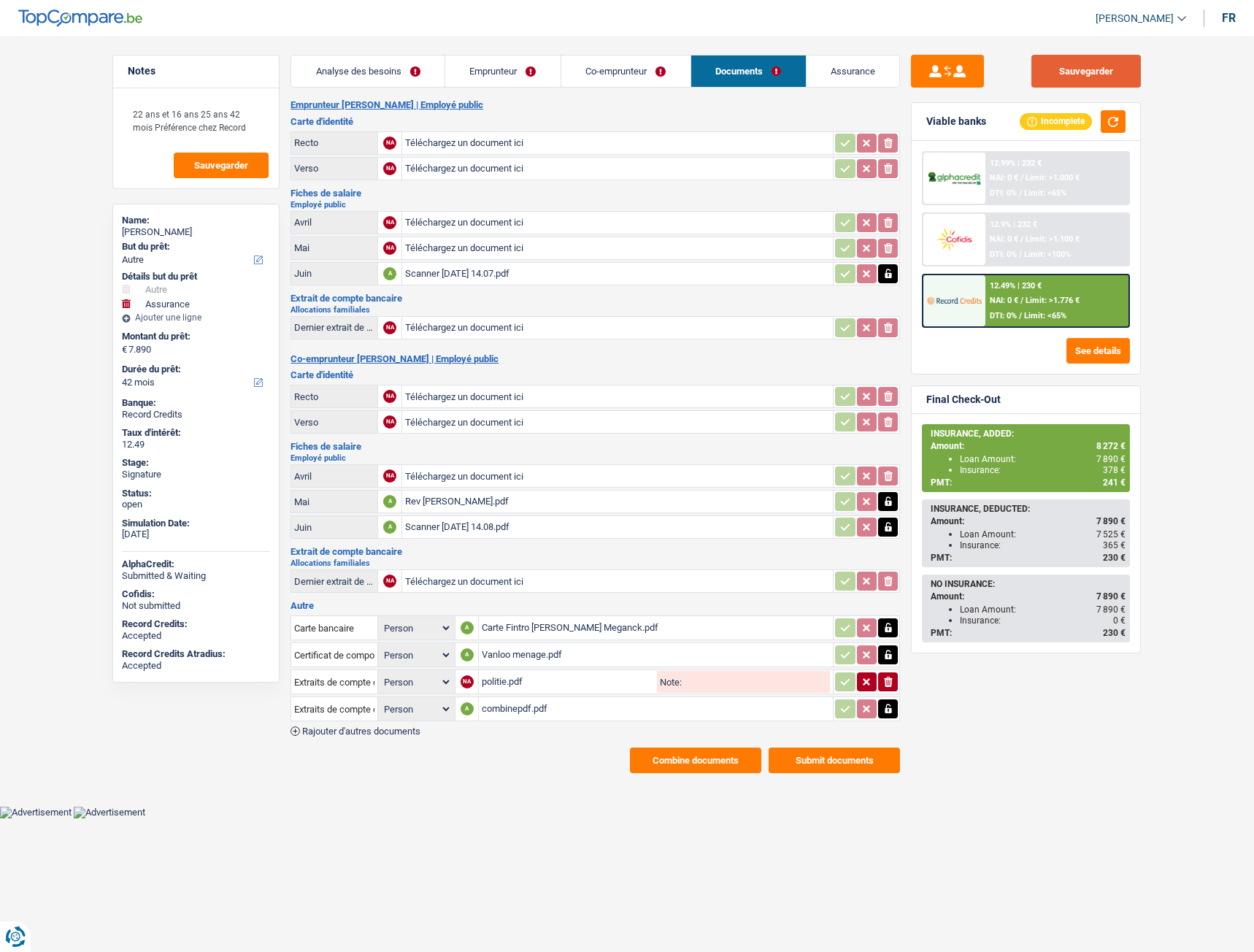
click at [1060, 76] on button "Sauvegarder" at bounding box center [1086, 71] width 109 height 33
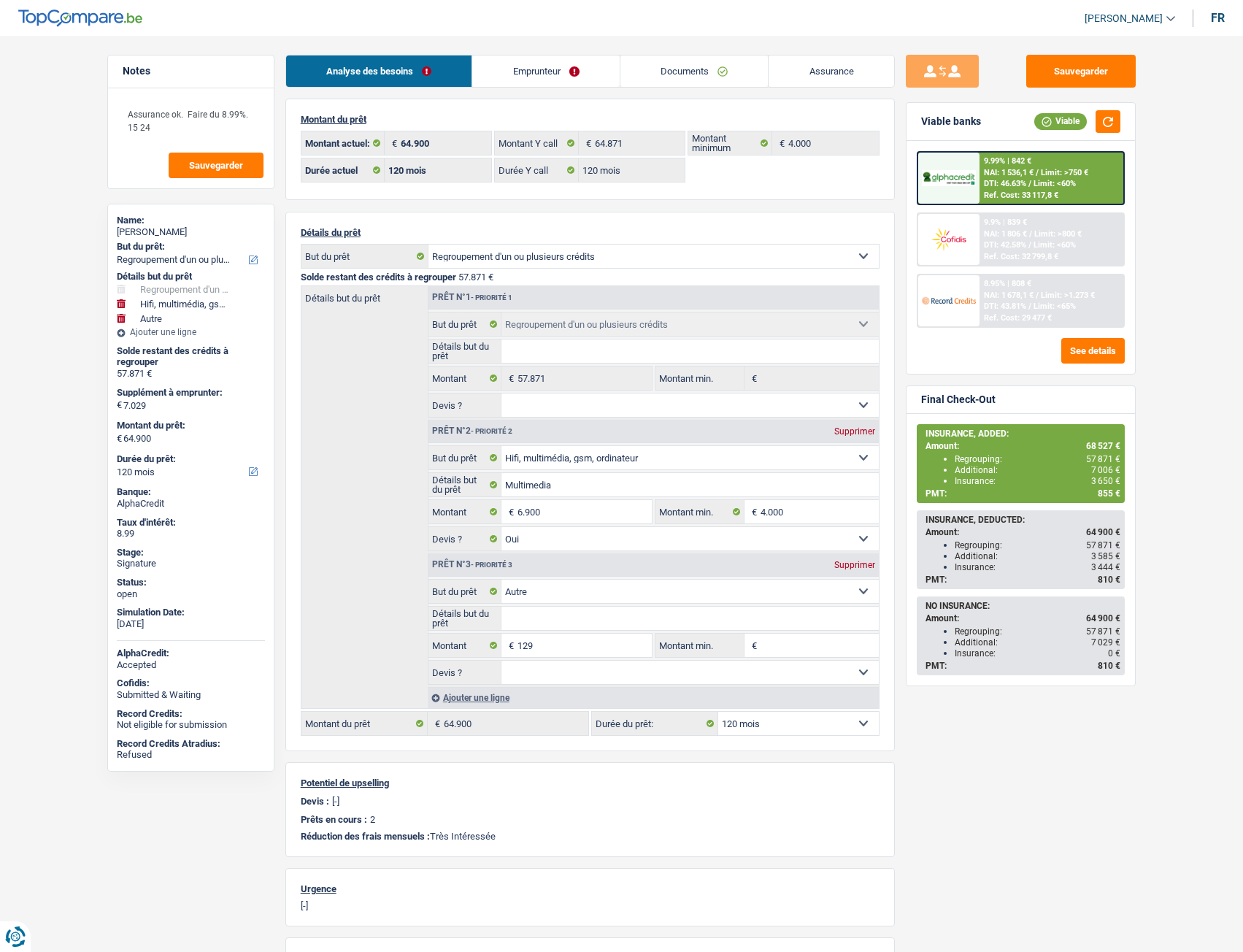
select select "refinancing"
select select "tech"
select select "other"
select select "120"
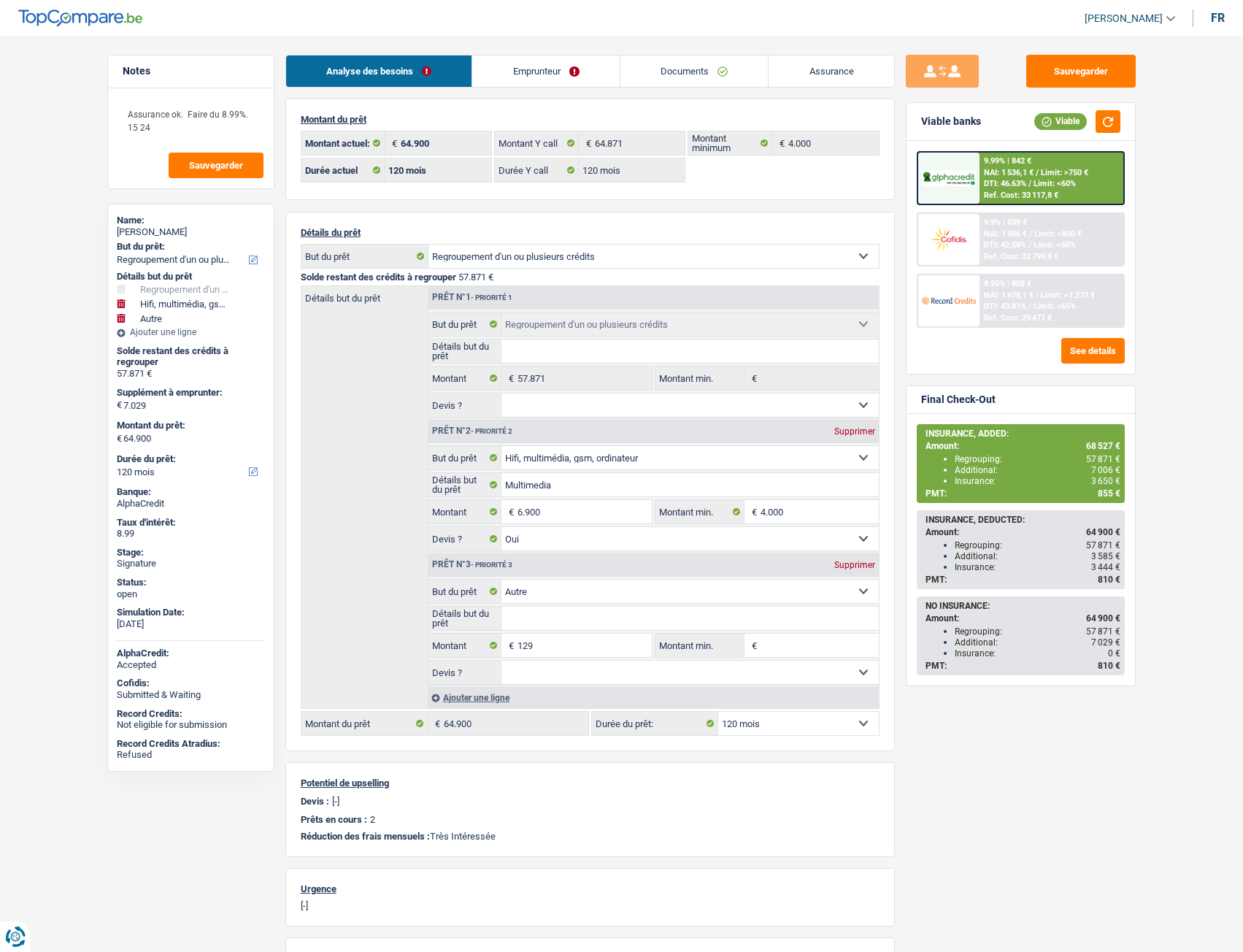
select select "120"
select select "refinancing"
select select "tech"
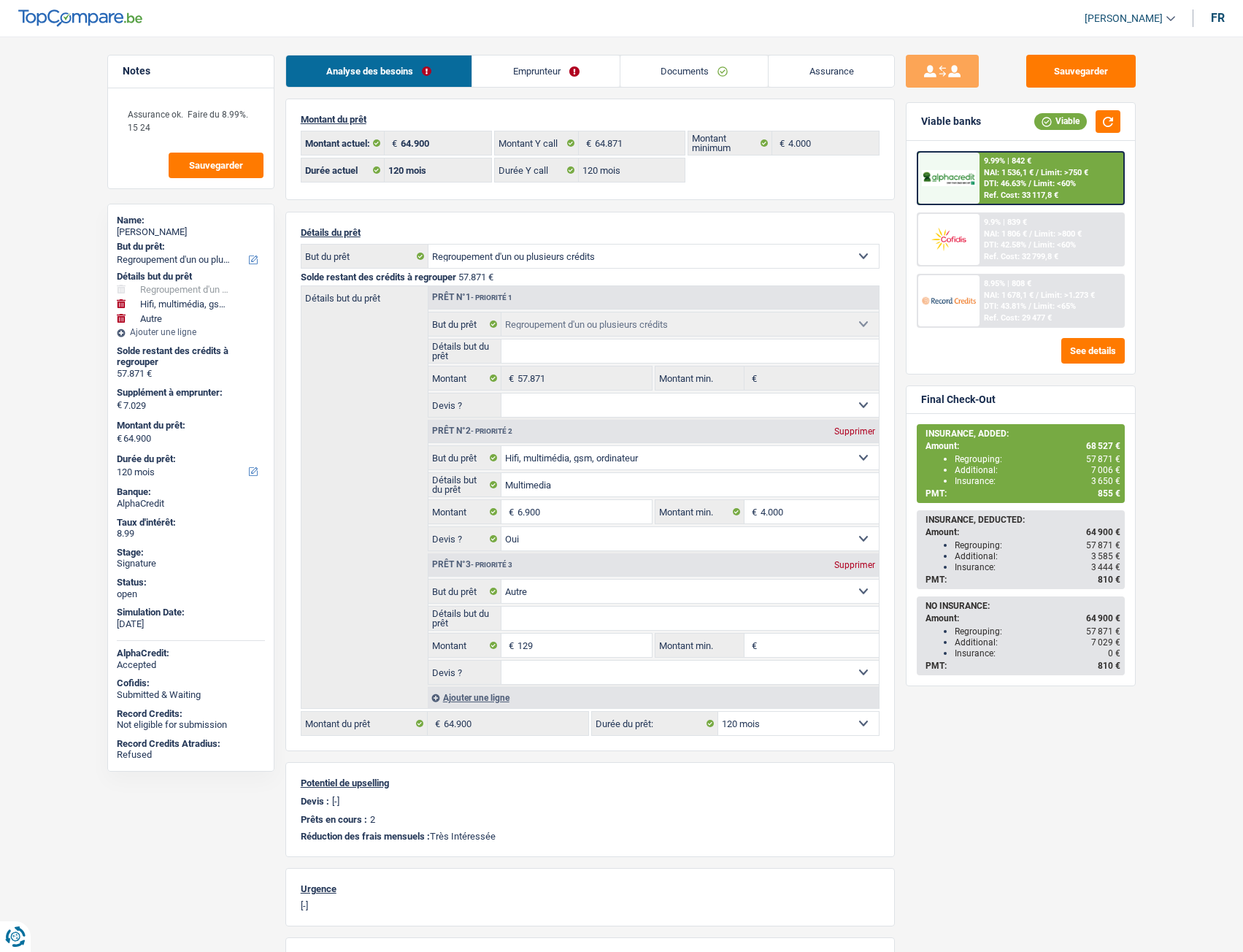
select select "yes"
select select "other"
select select "120"
click at [715, 77] on link "Documents" at bounding box center [695, 71] width 148 height 31
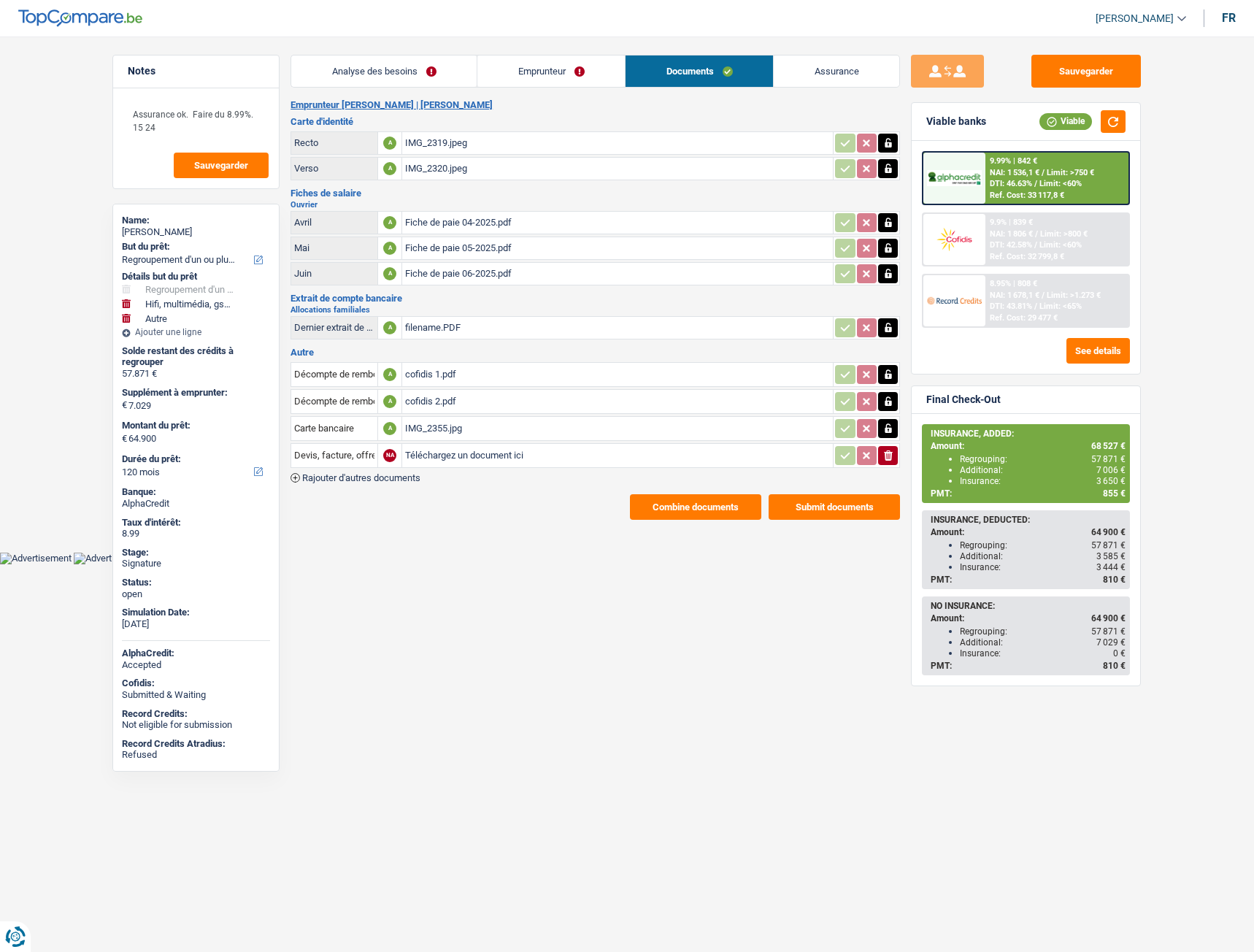
click at [451, 460] on input "Téléchargez un document ici" at bounding box center [617, 455] width 425 height 22
click at [429, 423] on div "IMG_2355.jpg" at bounding box center [617, 428] width 425 height 22
click at [484, 460] on input "Téléchargez un document ici" at bounding box center [617, 455] width 425 height 22
type input "C:\fakepath\PXL_20250813_151733024.jpeg"
click at [339, 454] on input "Devis, facture, offre, bon de commande" at bounding box center [334, 455] width 80 height 23
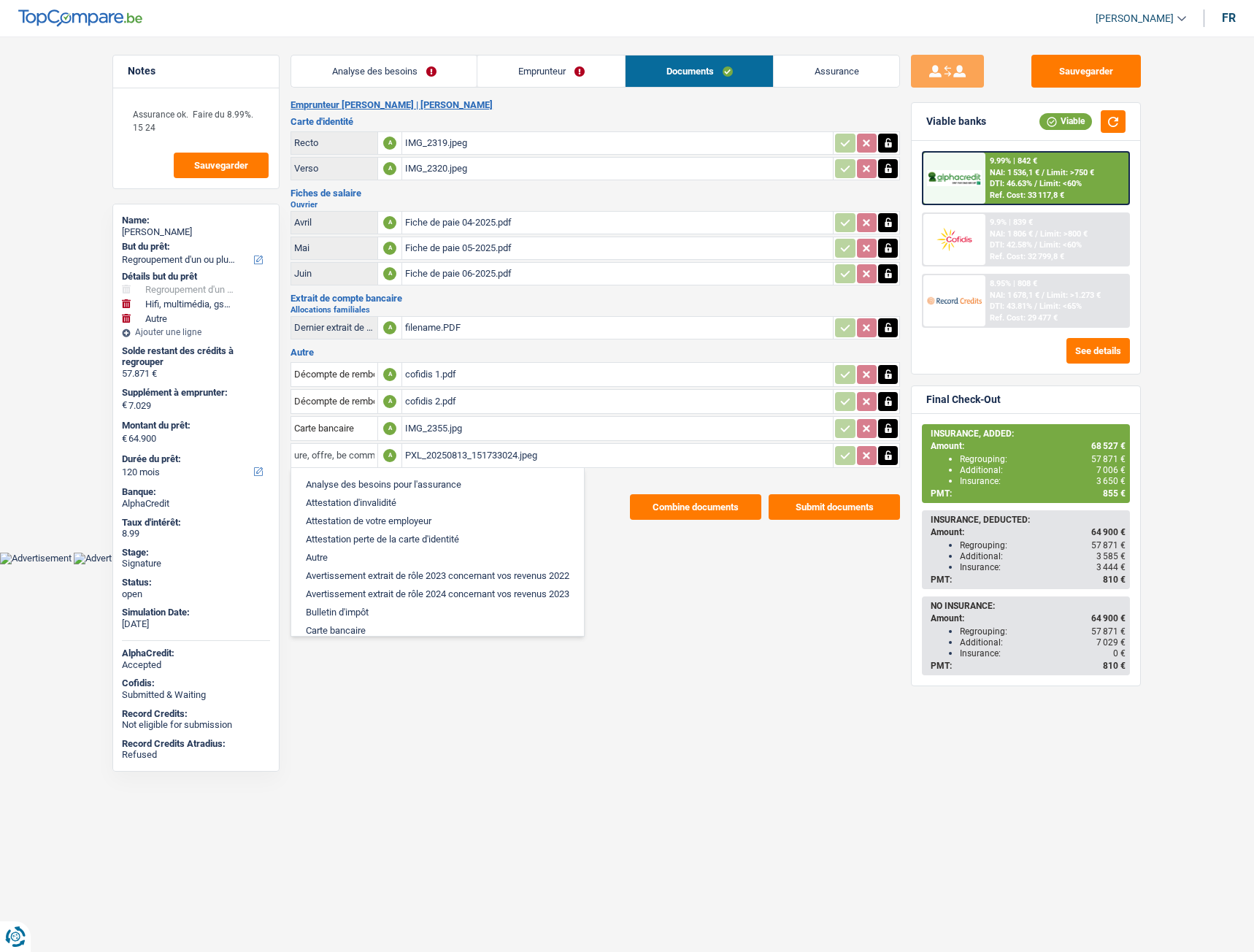
click at [359, 452] on input "ure, offre, be commande" at bounding box center [334, 455] width 80 height 23
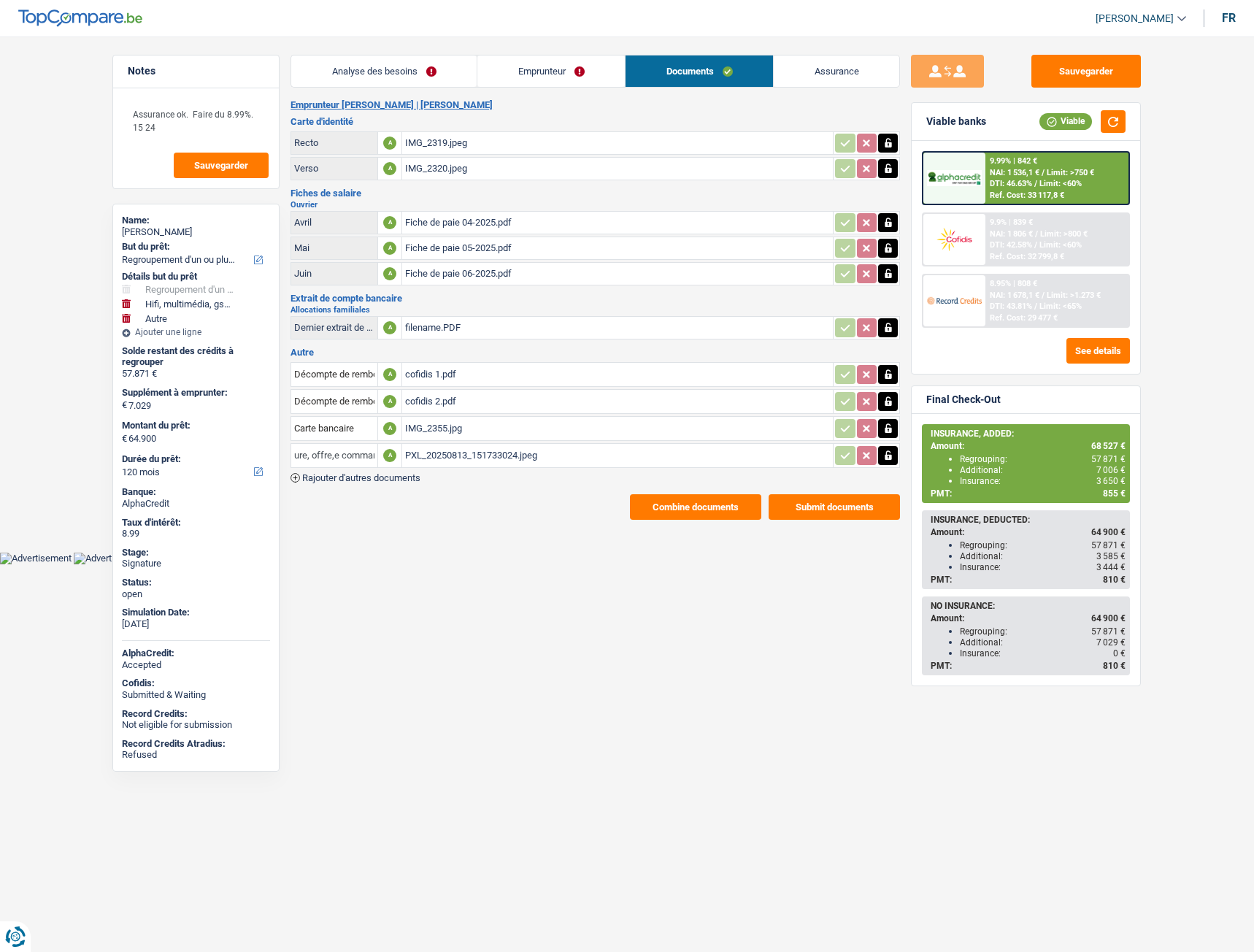
click at [364, 454] on input "ure, offre,e commande" at bounding box center [334, 455] width 80 height 23
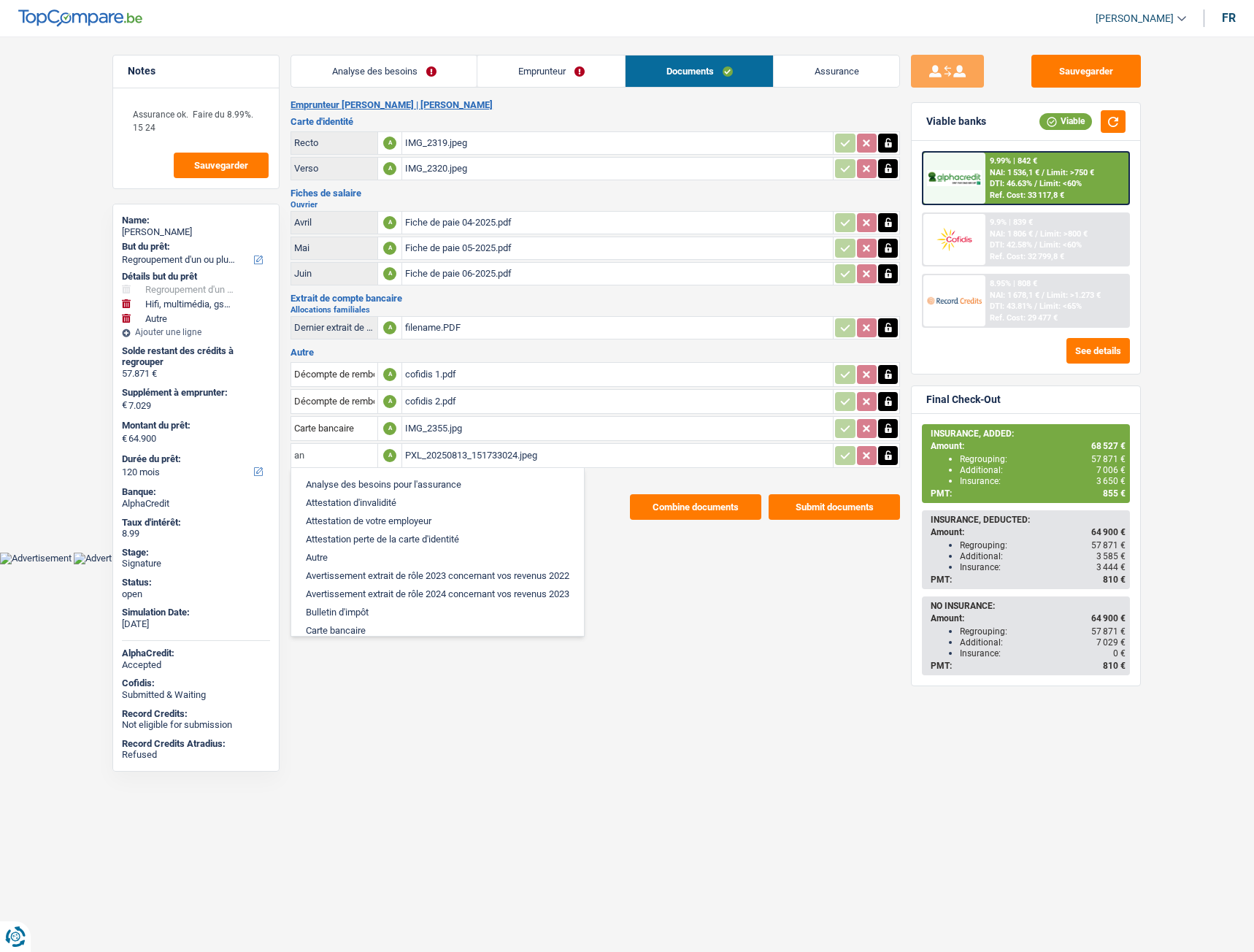
type input "a"
drag, startPoint x: 355, startPoint y: 454, endPoint x: 306, endPoint y: 458, distance: 49.2
click at [306, 458] on input "text" at bounding box center [334, 455] width 80 height 23
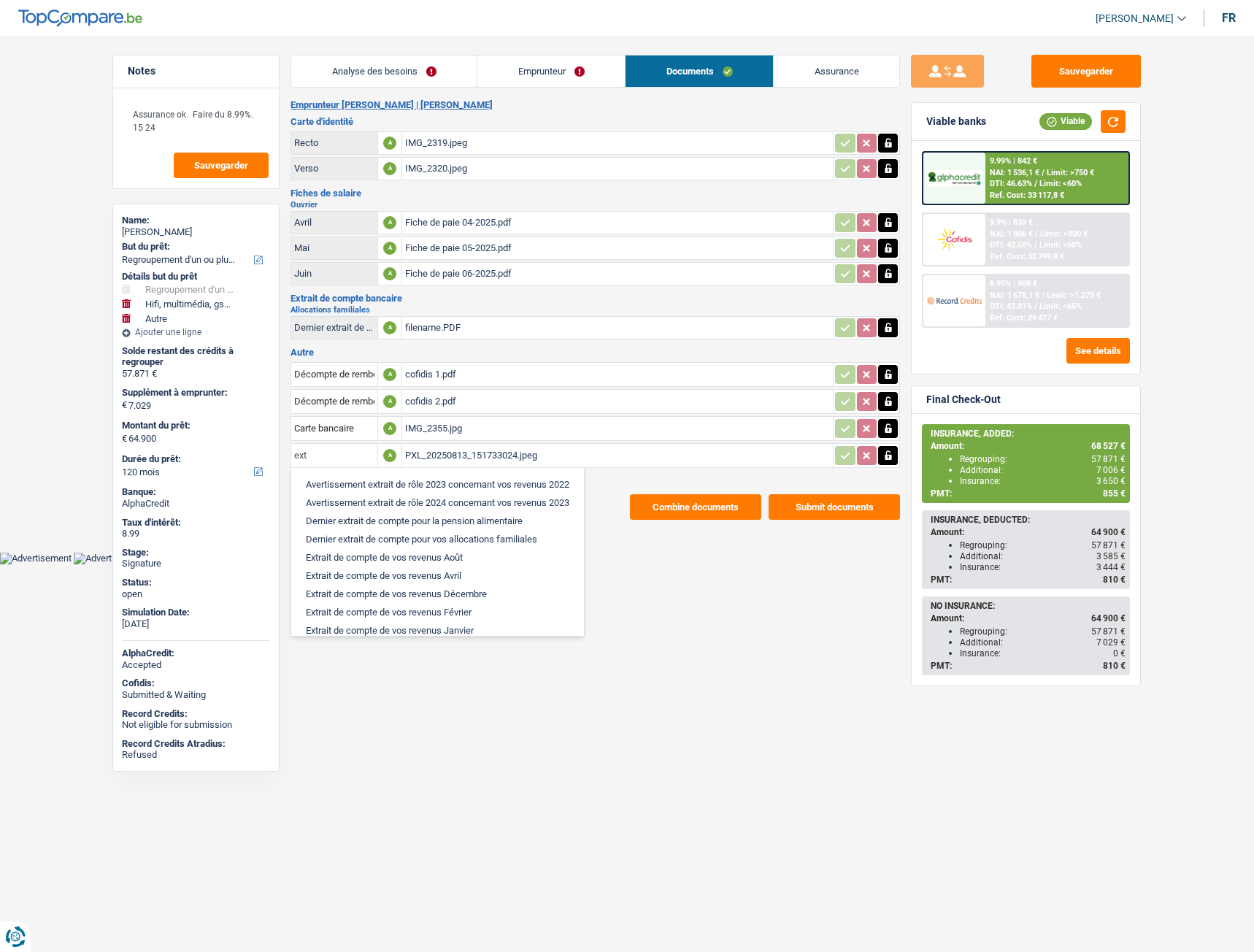
type input "extr"
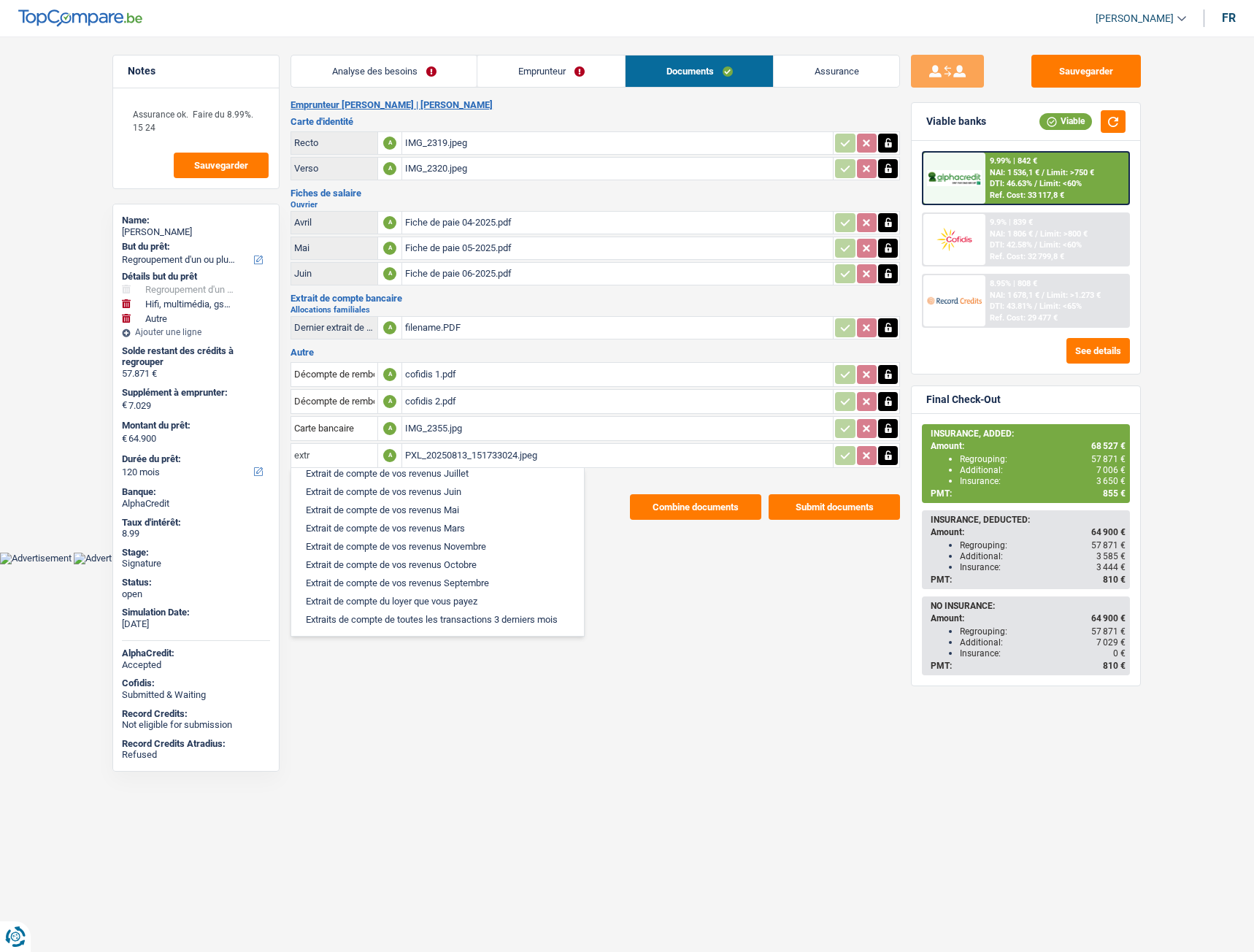
drag, startPoint x: 339, startPoint y: 457, endPoint x: 280, endPoint y: 456, distance: 59.0
click at [280, 456] on div "Notes Assurance ok. Faire du 8.99%. 15 24 Sauvegarder Name: Manuel Vieira Cardo…" at bounding box center [626, 288] width 1051 height 465
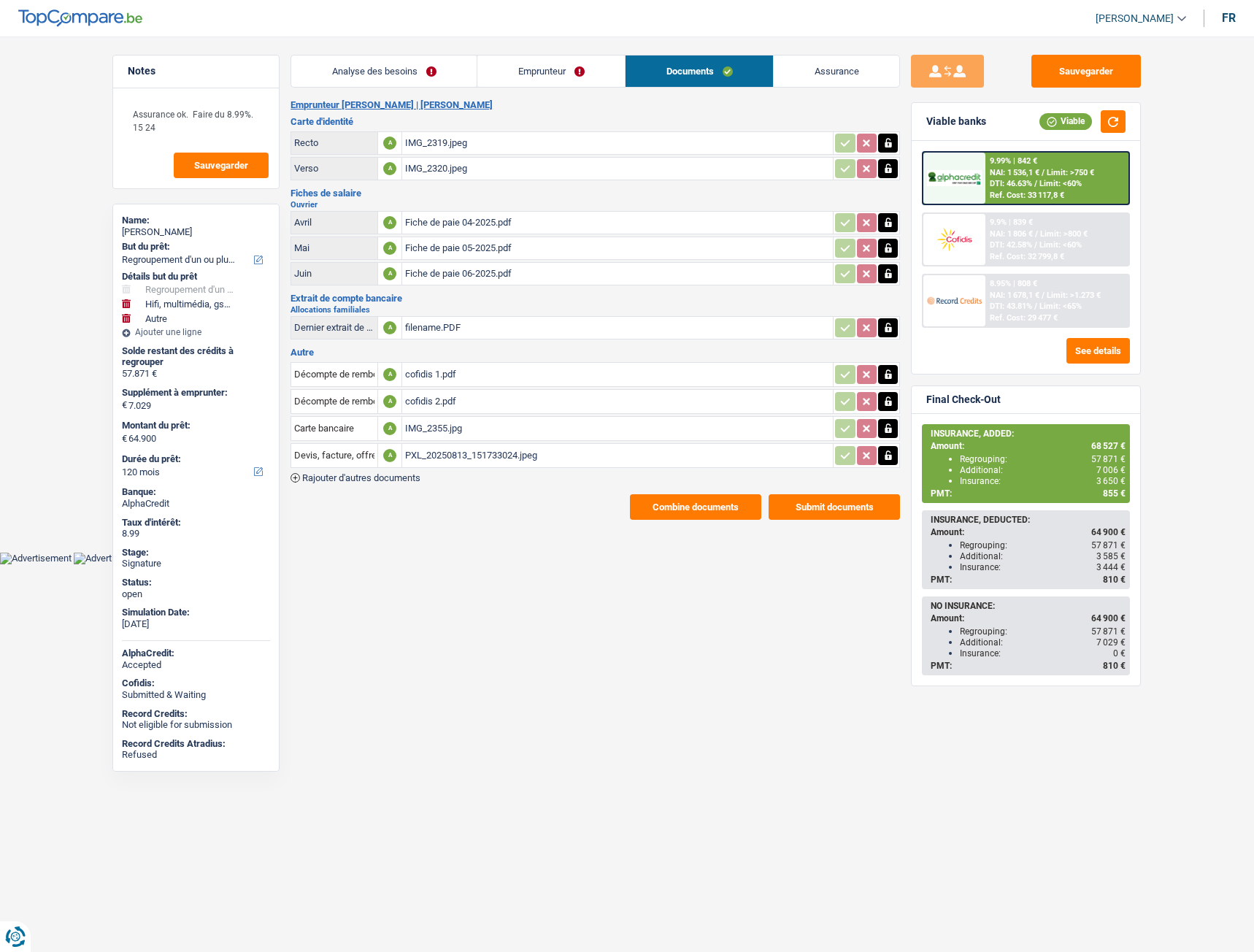
click at [487, 521] on main "Notes Assurance ok. Faire du 8.99%. 15 24 Sauvegarder Name: Manuel Vieira Cardo…" at bounding box center [627, 287] width 1254 height 531
click at [360, 458] on input "Devis, facture, offre, bon de commande" at bounding box center [334, 455] width 80 height 23
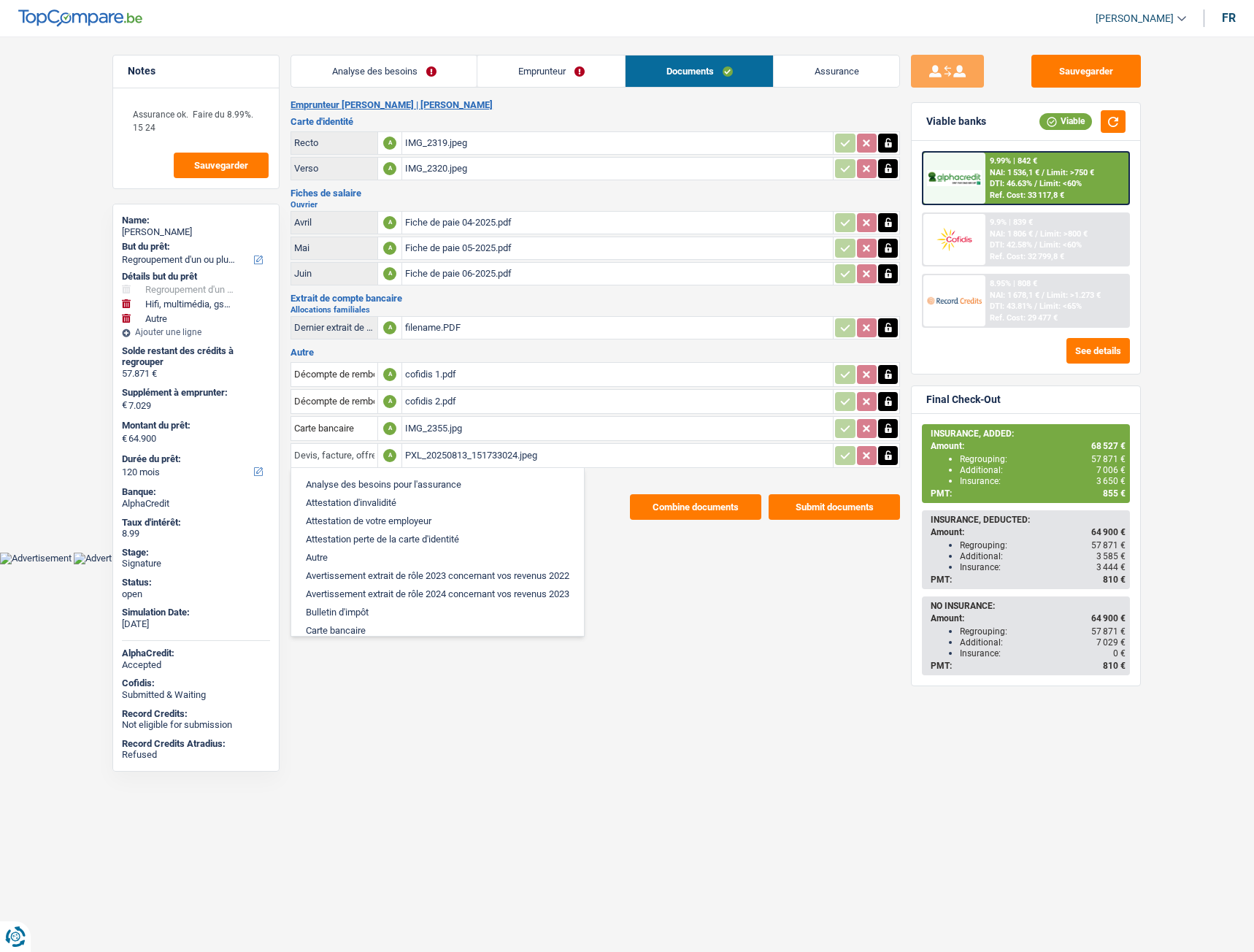
click at [348, 458] on input "Devis, facture, offre, bon de commande" at bounding box center [334, 455] width 80 height 23
click at [350, 453] on input "e, offre, be commande" at bounding box center [334, 455] width 80 height 23
click at [354, 448] on input "e comm" at bounding box center [334, 455] width 80 height 23
type input "e"
click at [356, 555] on li "Autre" at bounding box center [437, 557] width 278 height 18
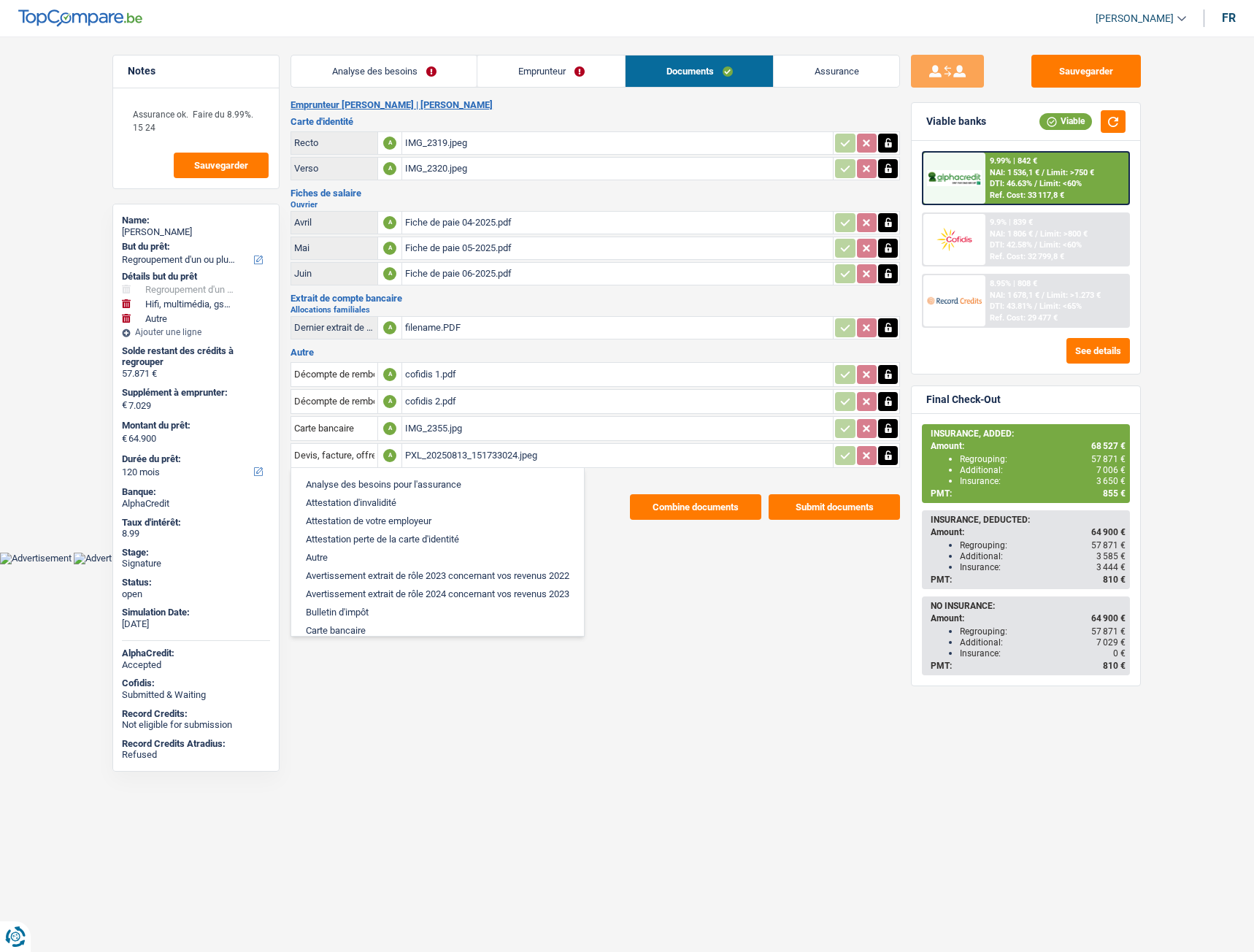
type input "Autre"
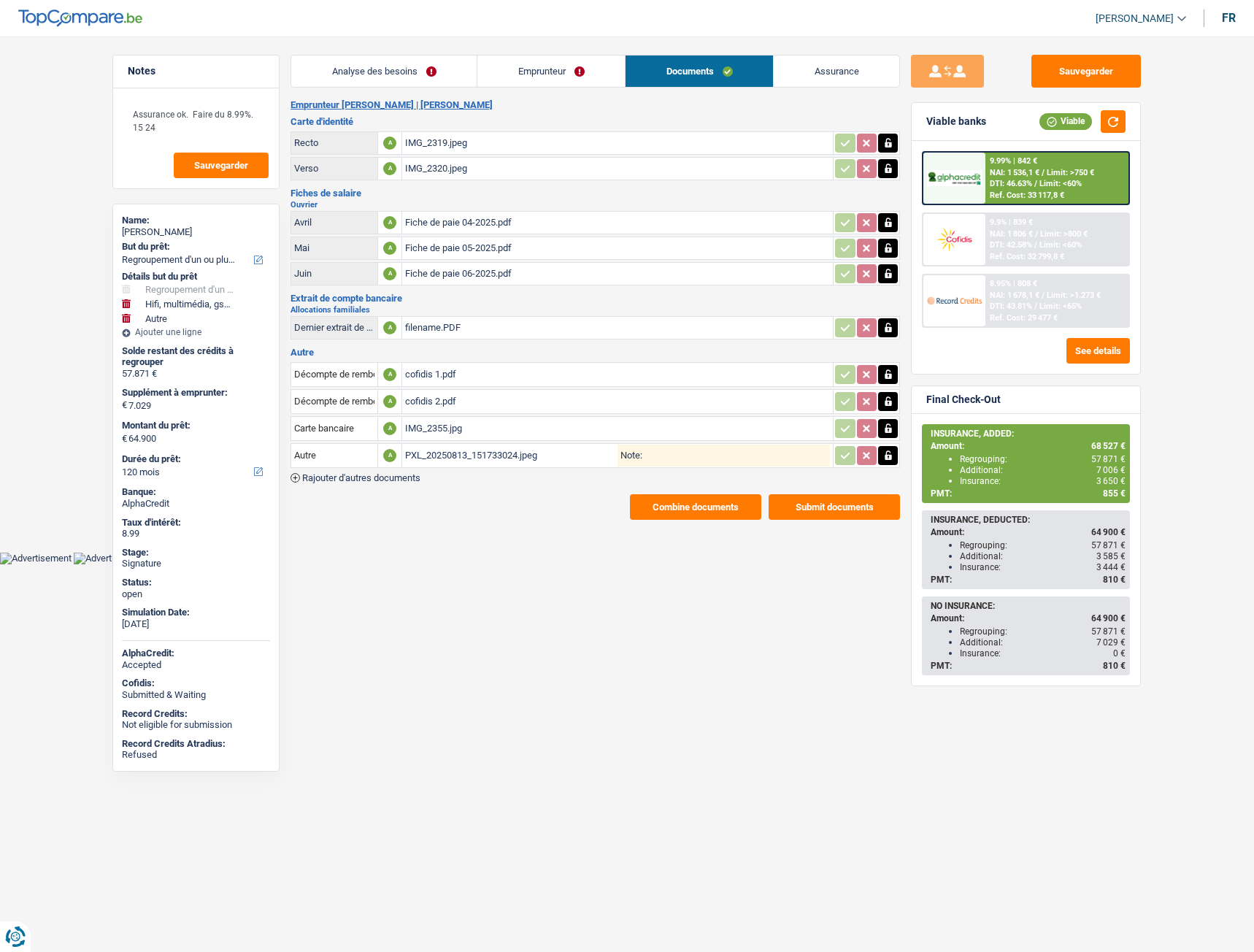
click at [404, 478] on span "Rajouter d'autres documents" at bounding box center [361, 478] width 118 height 10
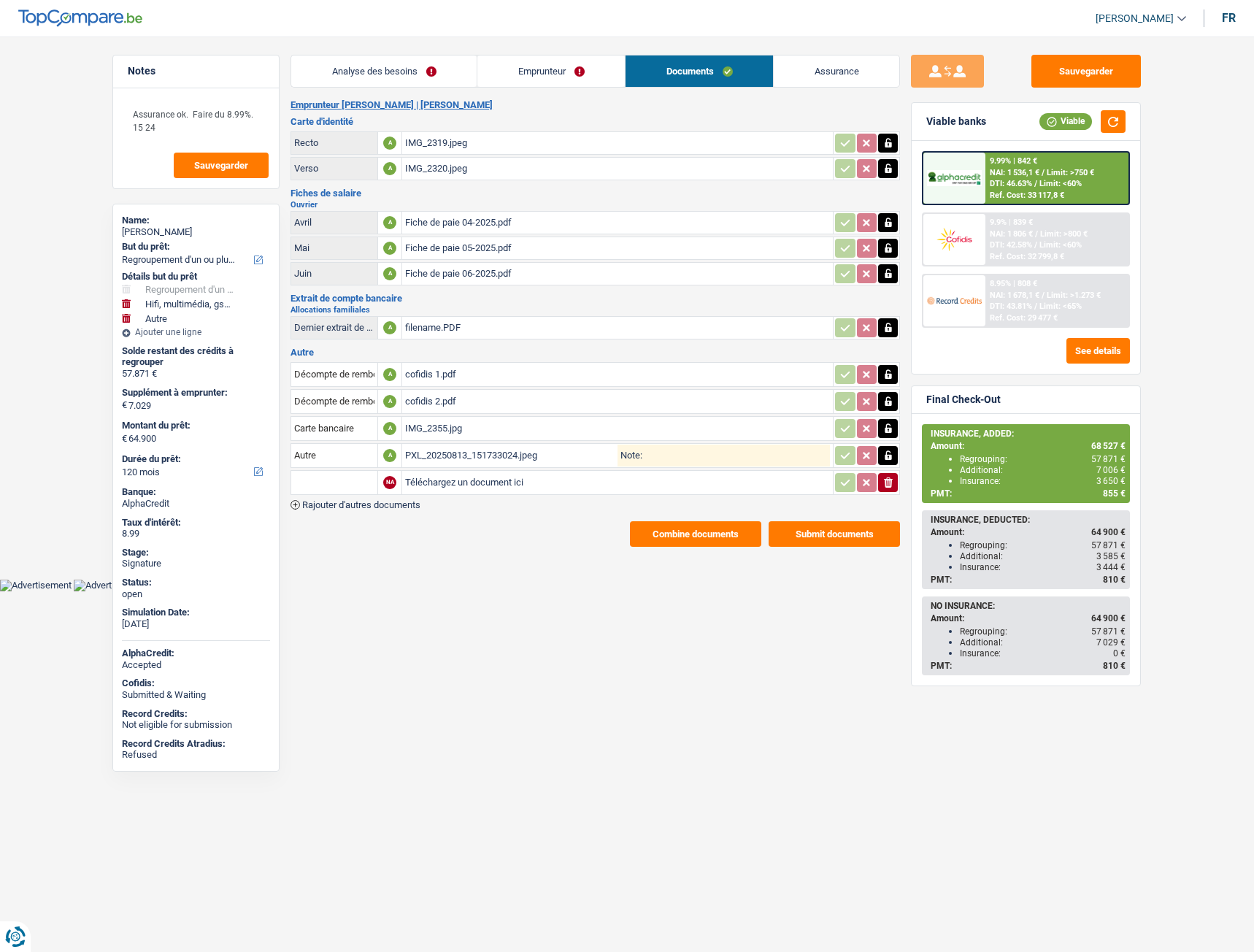
click at [437, 488] on input "Téléchargez un document ici" at bounding box center [617, 482] width 425 height 22
type input "C:\fakepath\PXL_20250813_151739948.jpeg"
click at [359, 484] on input "text" at bounding box center [334, 482] width 80 height 23
click at [371, 531] on li "Extrait de compte de vos revenus Juin" at bounding box center [387, 529] width 178 height 18
type input "Extrait de compte de vos revenus Juin"
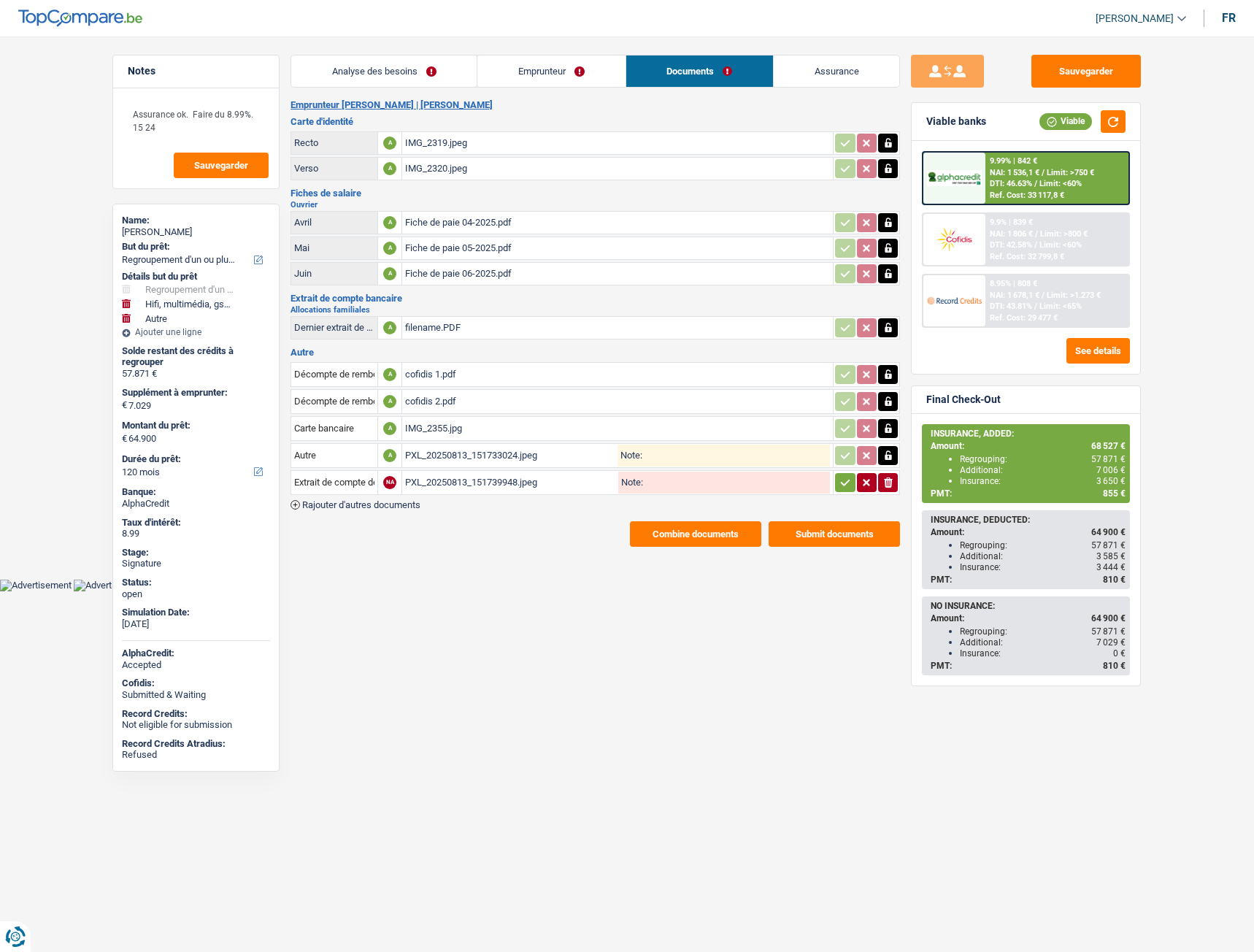
click at [533, 519] on div "Emprunteur Manuel Vieira Cardoso | Ouvrier Carte d'identité Recto A IMG_2319.jp…" at bounding box center [595, 323] width 609 height 448
click at [417, 507] on span "Rajouter d'autres documents" at bounding box center [361, 505] width 118 height 10
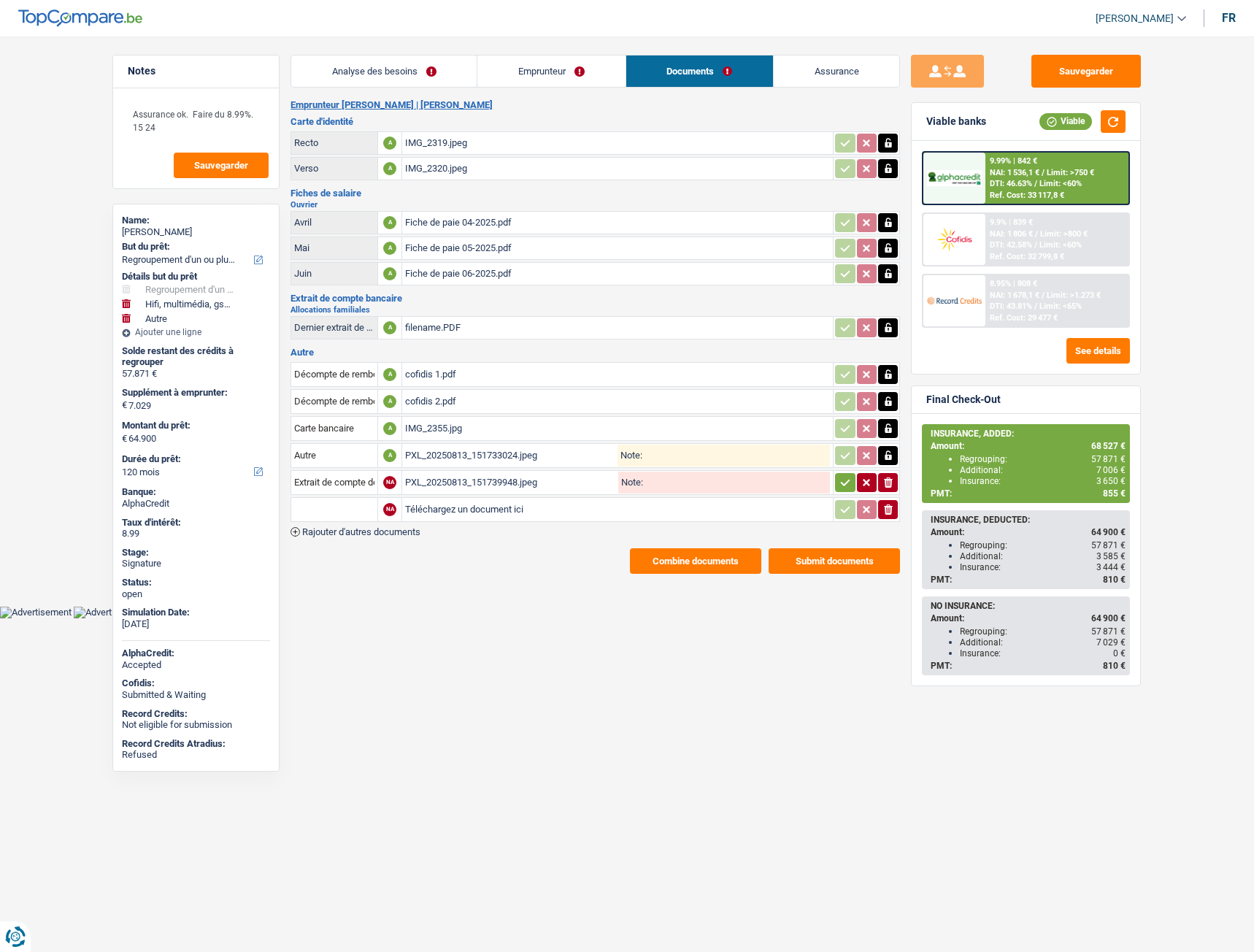
click at [499, 509] on input "Téléchargez un document ici" at bounding box center [617, 509] width 425 height 22
type input "C:\fakepath\PXL_20250813_151748518.jpeg"
click at [339, 505] on input "text" at bounding box center [334, 509] width 80 height 23
click at [359, 536] on li "Extrait de compte de vos revenus Juillet" at bounding box center [387, 538] width 178 height 18
type input "Extrait de compte de vos revenus Juillet"
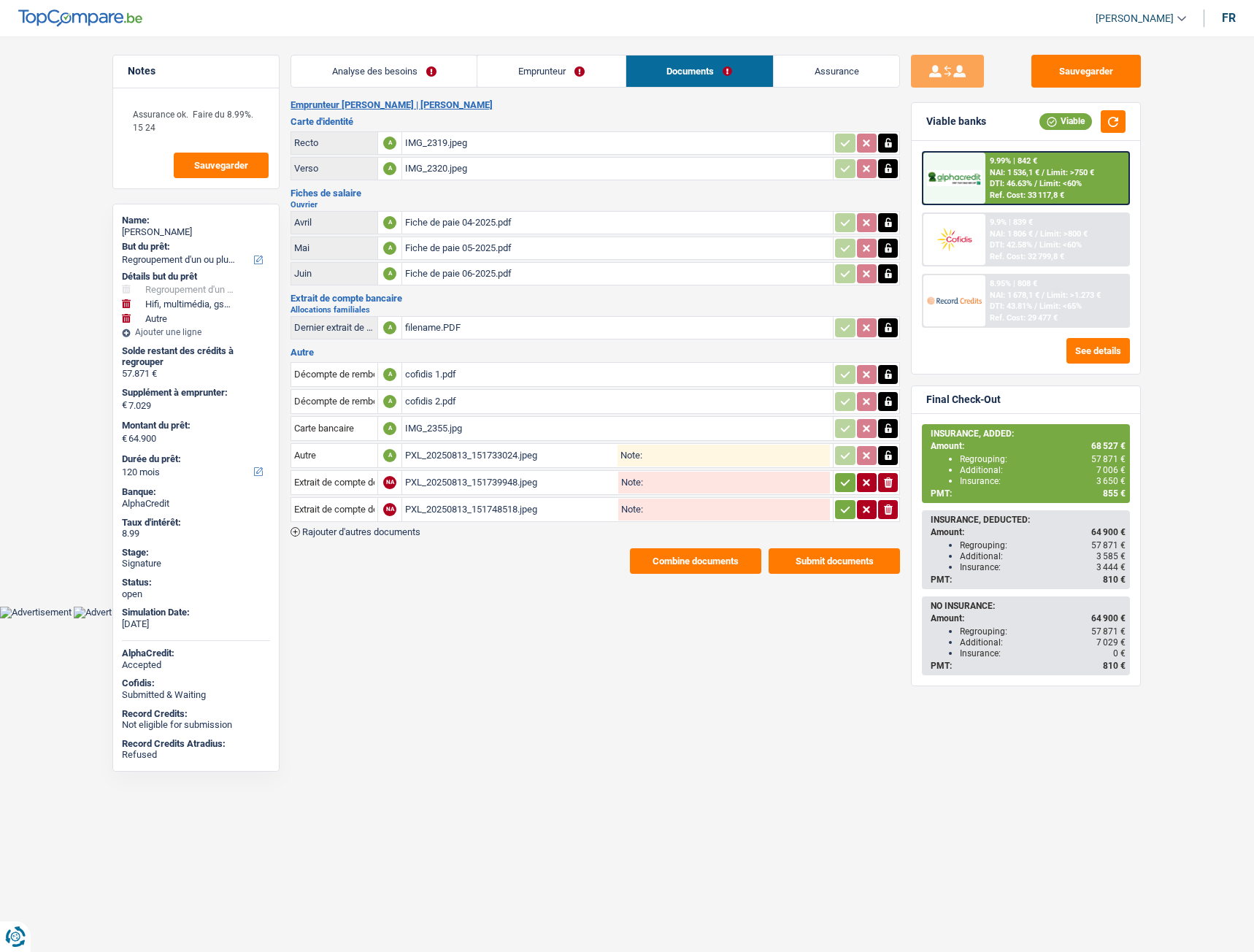
click at [837, 488] on button "button" at bounding box center [844, 483] width 20 height 19
click at [840, 509] on icon "button" at bounding box center [845, 509] width 12 height 14
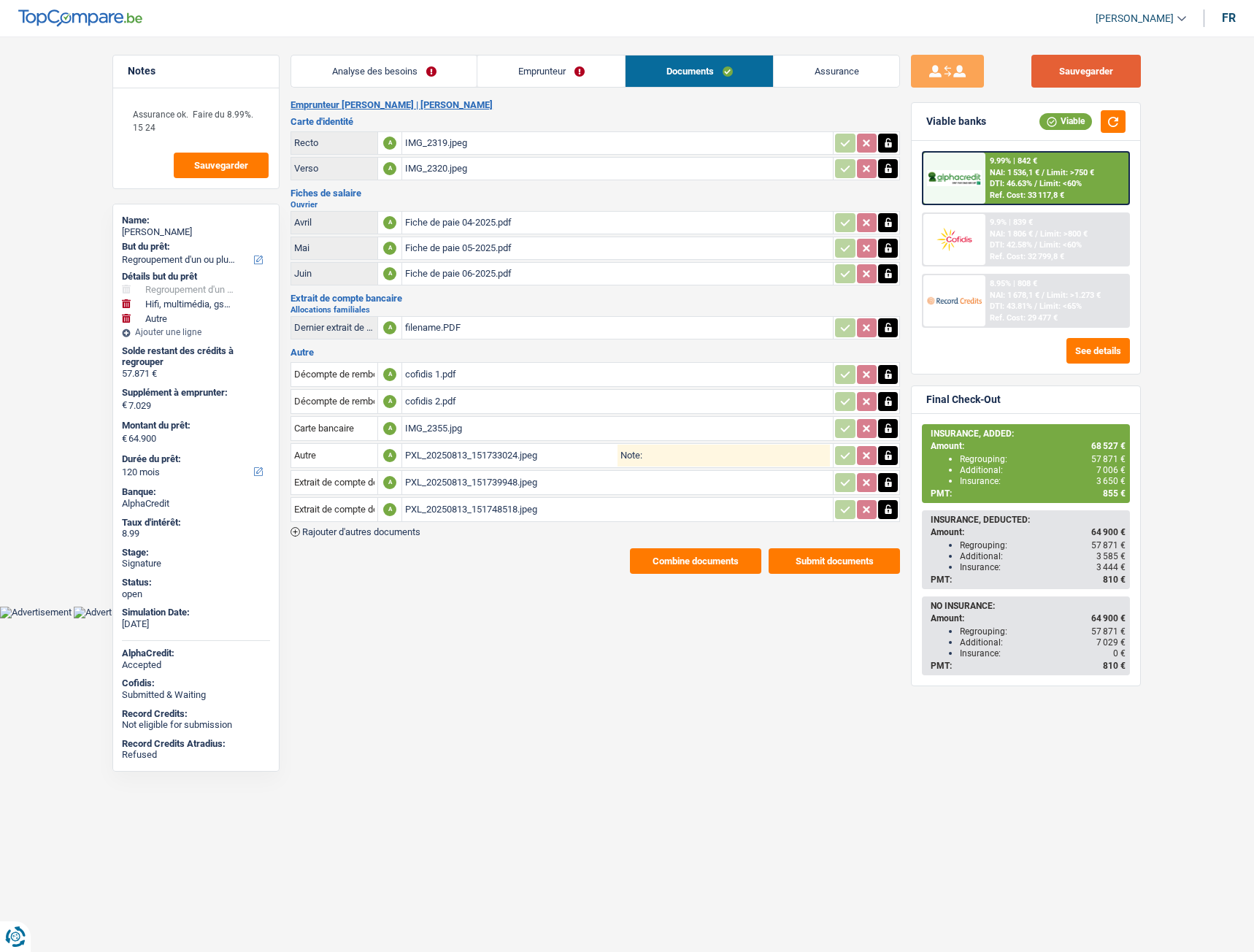
click at [1057, 66] on button "Sauvegarder" at bounding box center [1086, 71] width 109 height 33
click at [674, 565] on button "Combine documents" at bounding box center [696, 561] width 131 height 25
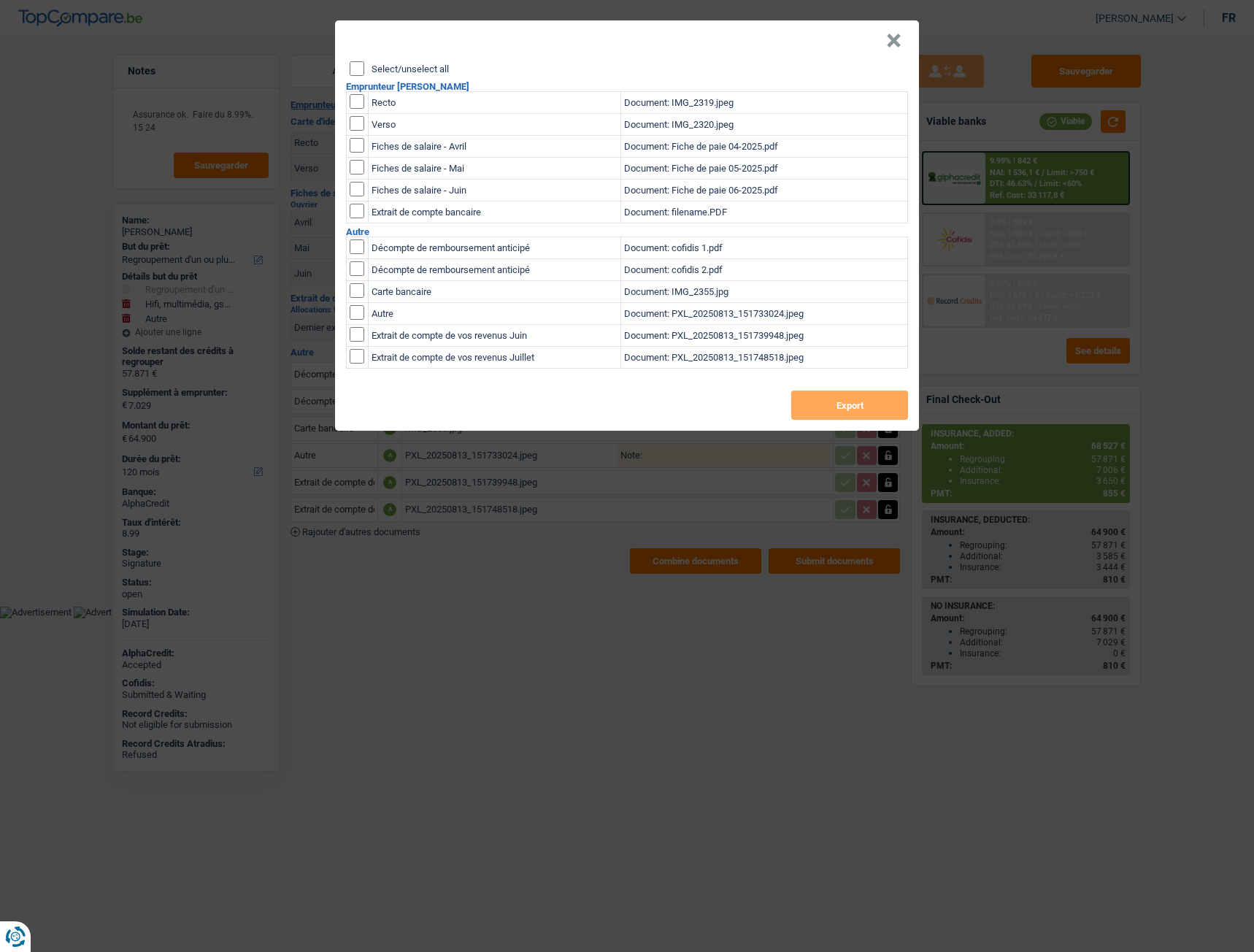
click at [365, 68] on div "Select/unselect all" at bounding box center [629, 69] width 558 height 14
click at [355, 72] on input "Select/unselect all" at bounding box center [357, 69] width 14 height 14
checkbox input "true"
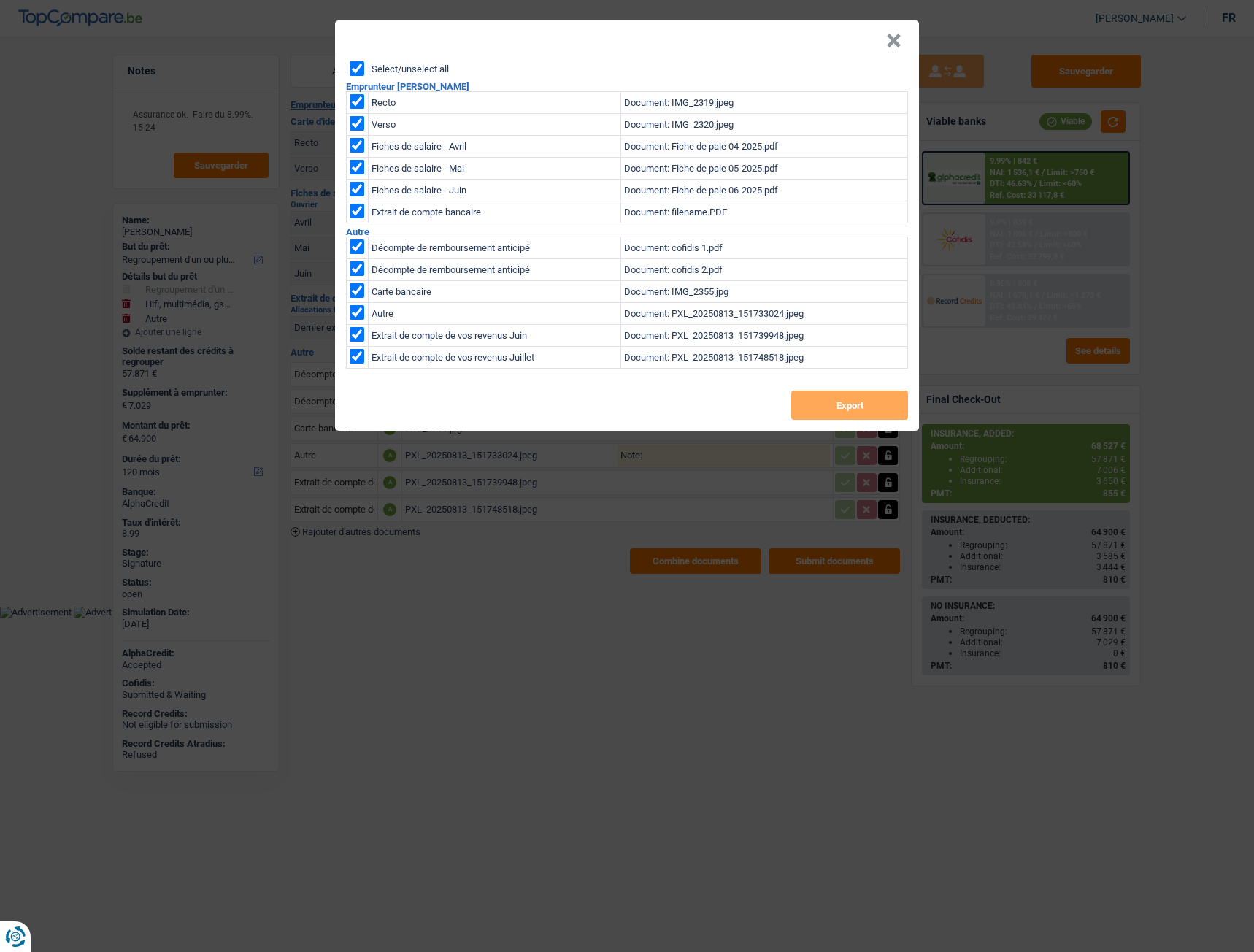
checkbox input "true"
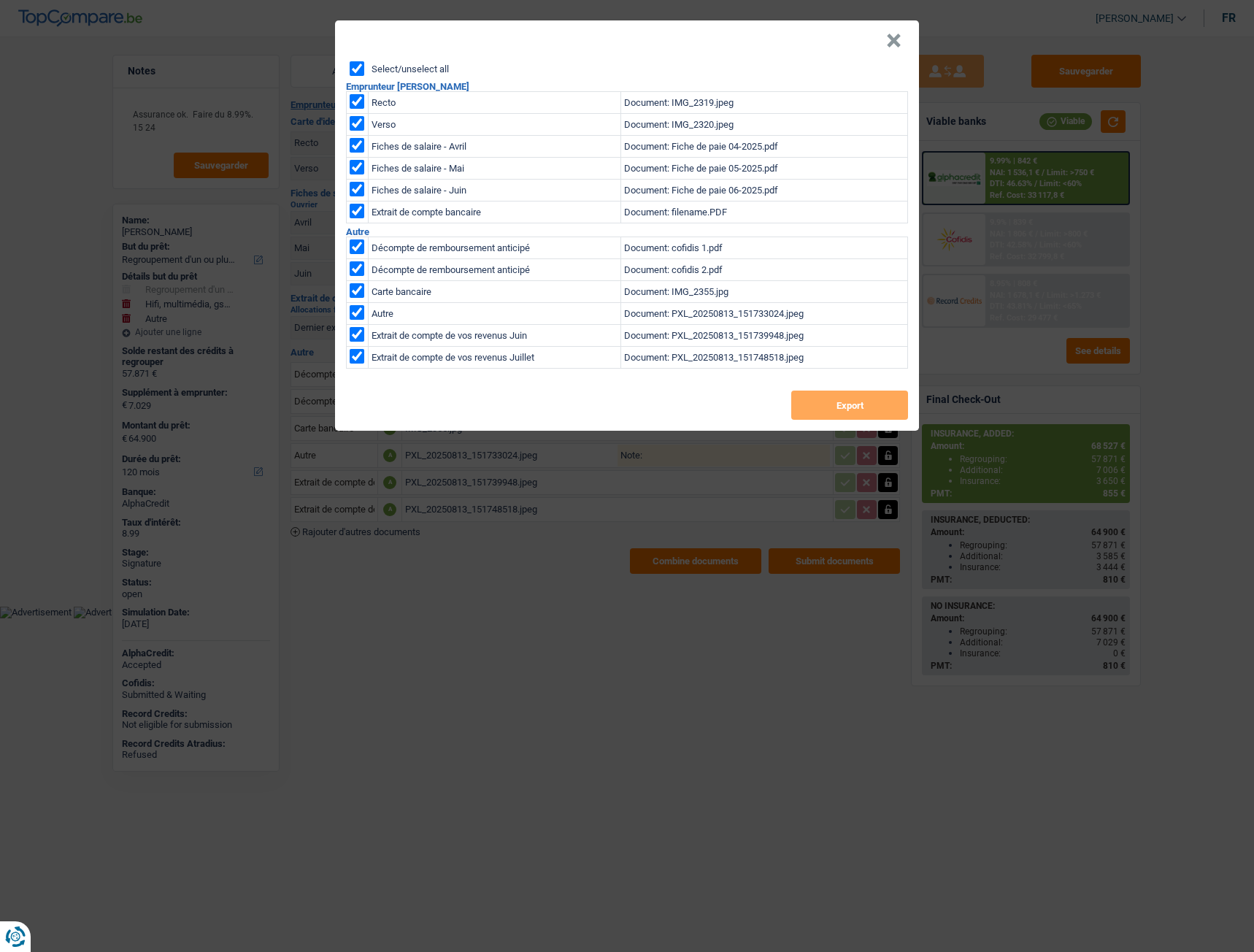
checkbox input "true"
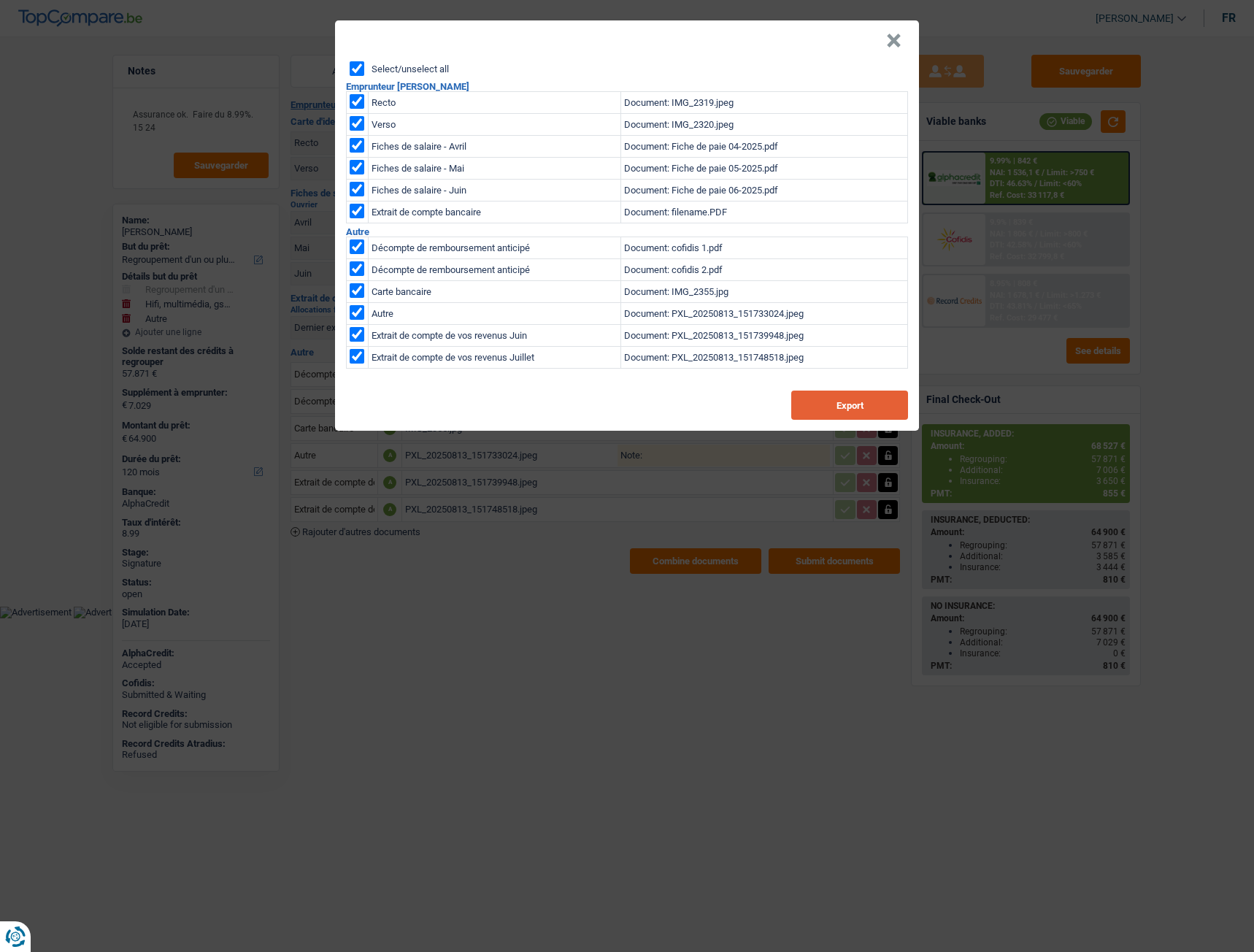
click at [852, 405] on button "Export" at bounding box center [849, 405] width 117 height 29
click at [889, 48] on button "×" at bounding box center [893, 41] width 15 height 14
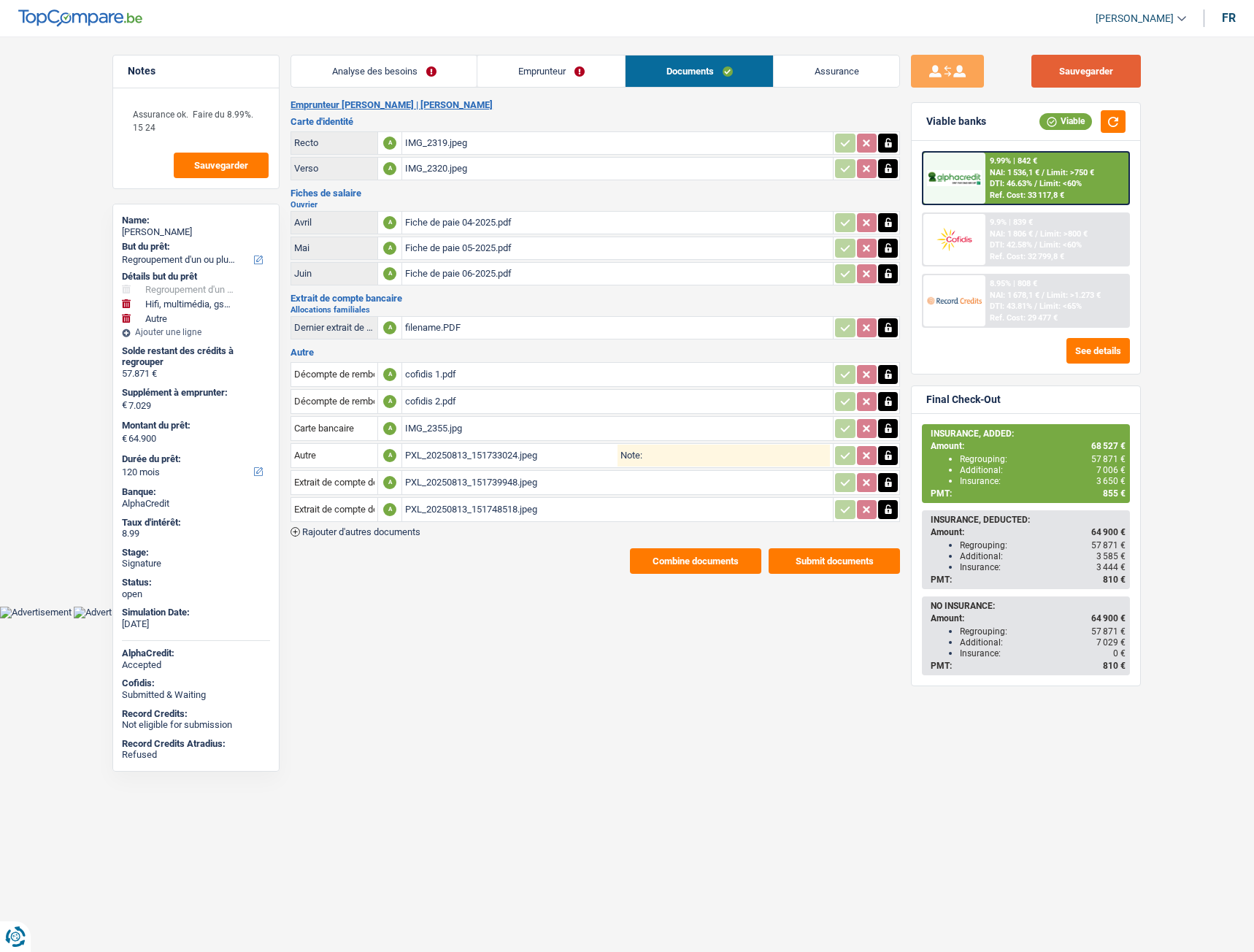
click at [1107, 72] on button "Sauvegarder" at bounding box center [1086, 71] width 109 height 33
